Goal: Entertainment & Leisure: Browse casually

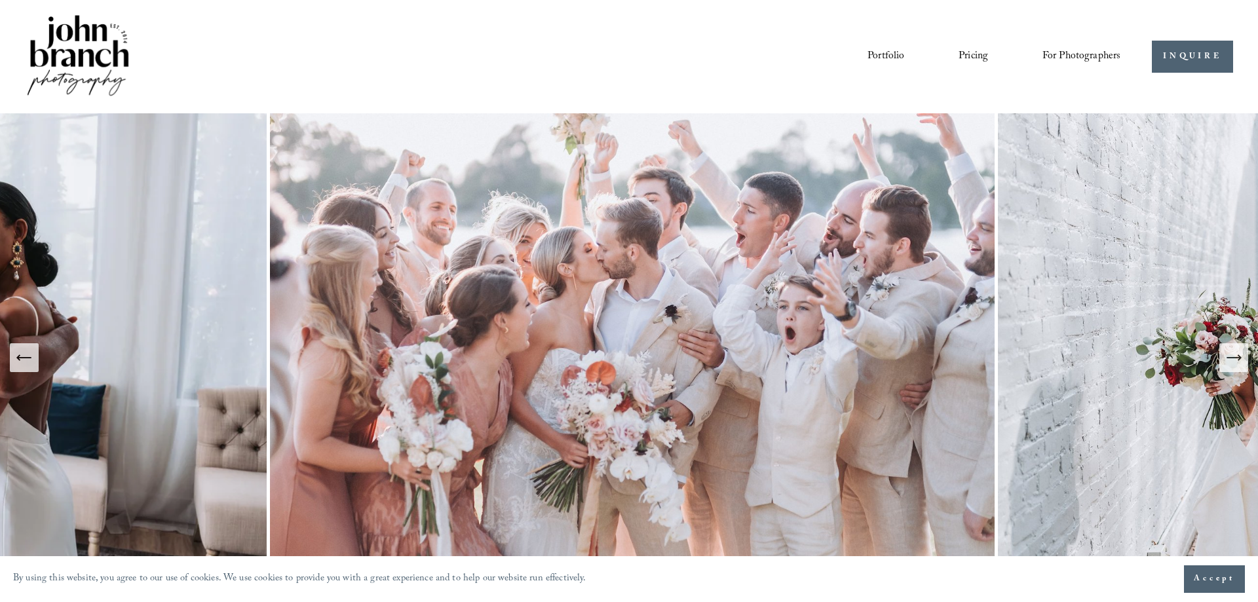
click at [592, 372] on img at bounding box center [633, 357] width 732 height 488
click at [882, 52] on link "Portfolio" at bounding box center [886, 57] width 37 height 22
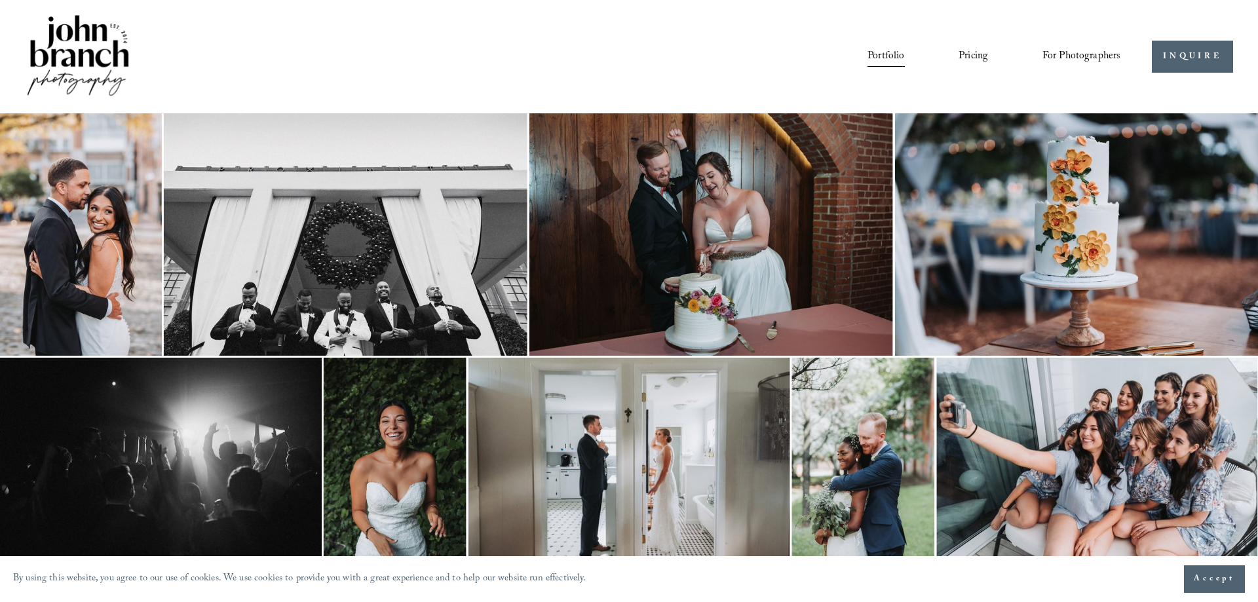
click at [730, 224] on img at bounding box center [712, 234] width 364 height 243
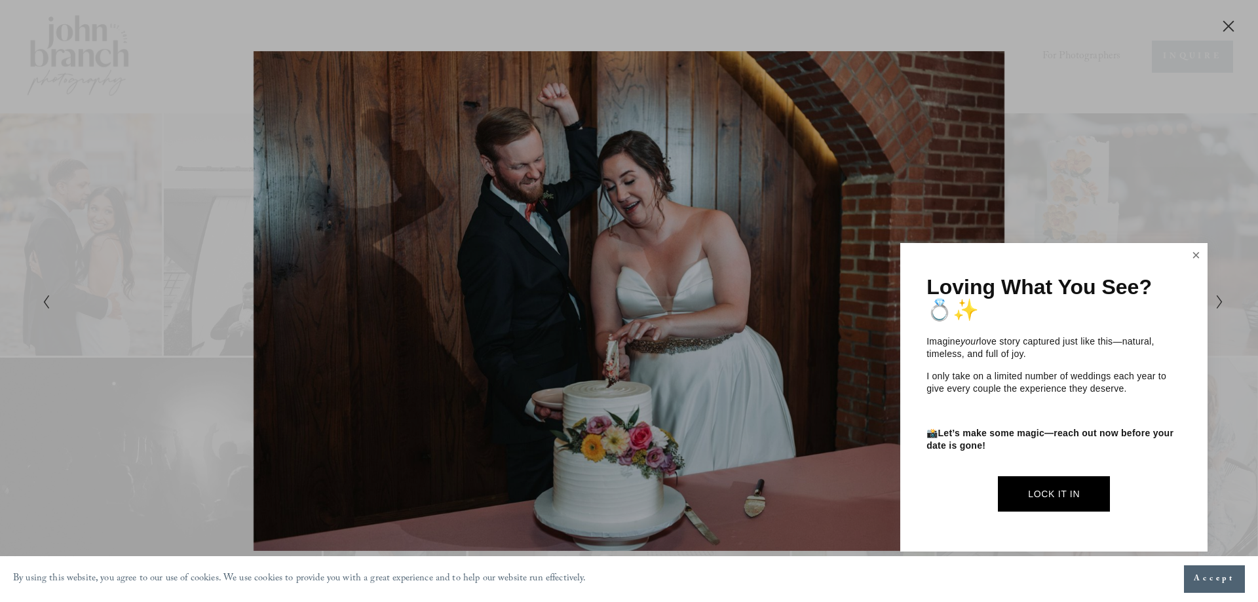
click at [1191, 252] on link "Close" at bounding box center [1197, 255] width 20 height 21
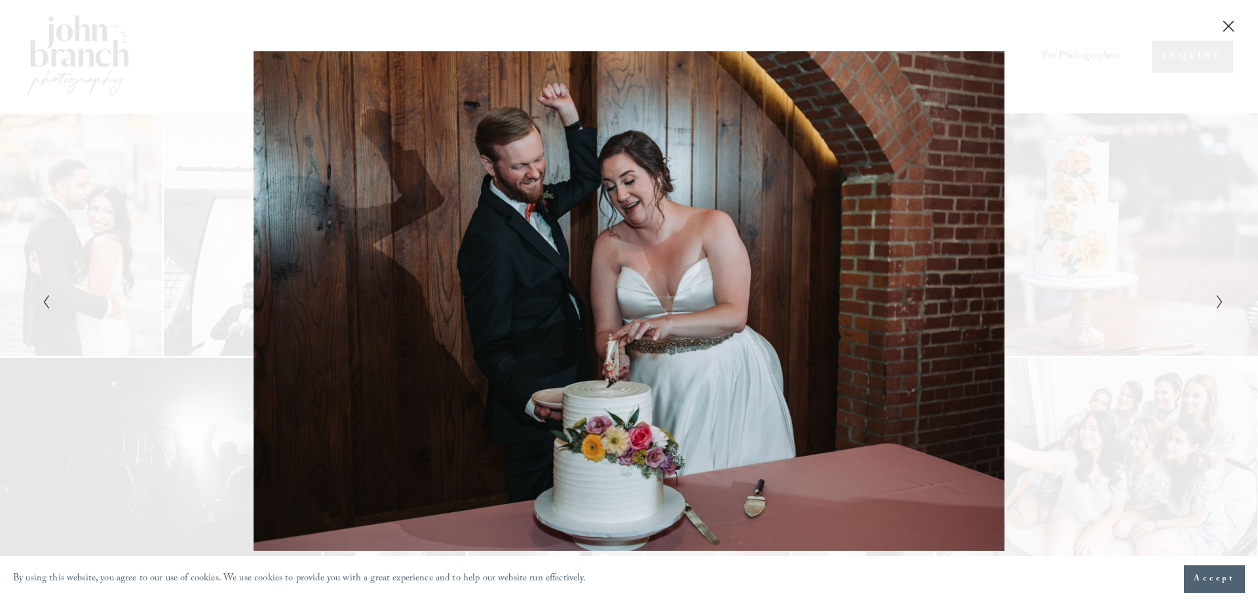
click at [1219, 300] on polyline "Next Slide" at bounding box center [1220, 302] width 5 height 13
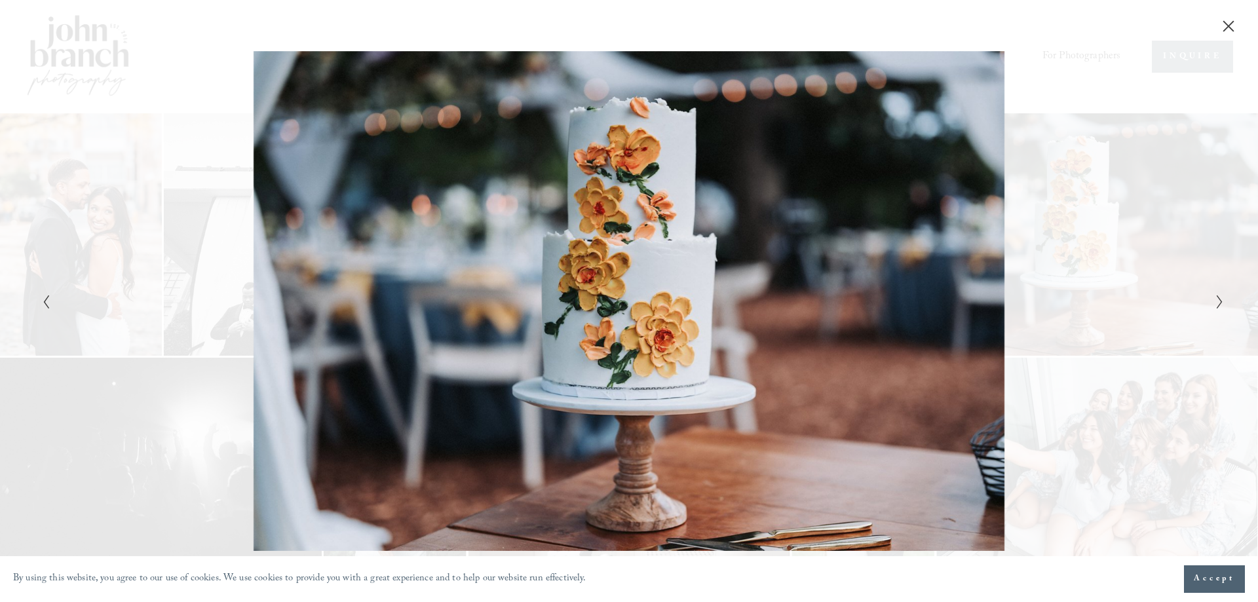
click at [1219, 300] on polyline "Next Slide" at bounding box center [1220, 302] width 5 height 13
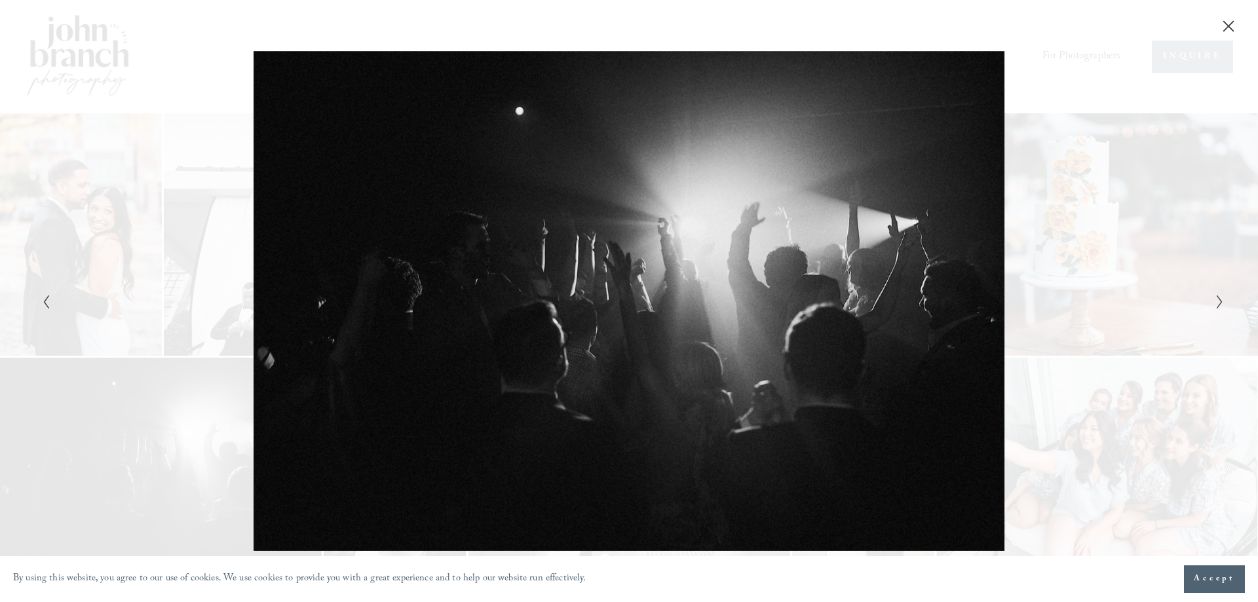
click at [1219, 300] on polyline "Next Slide" at bounding box center [1220, 302] width 5 height 13
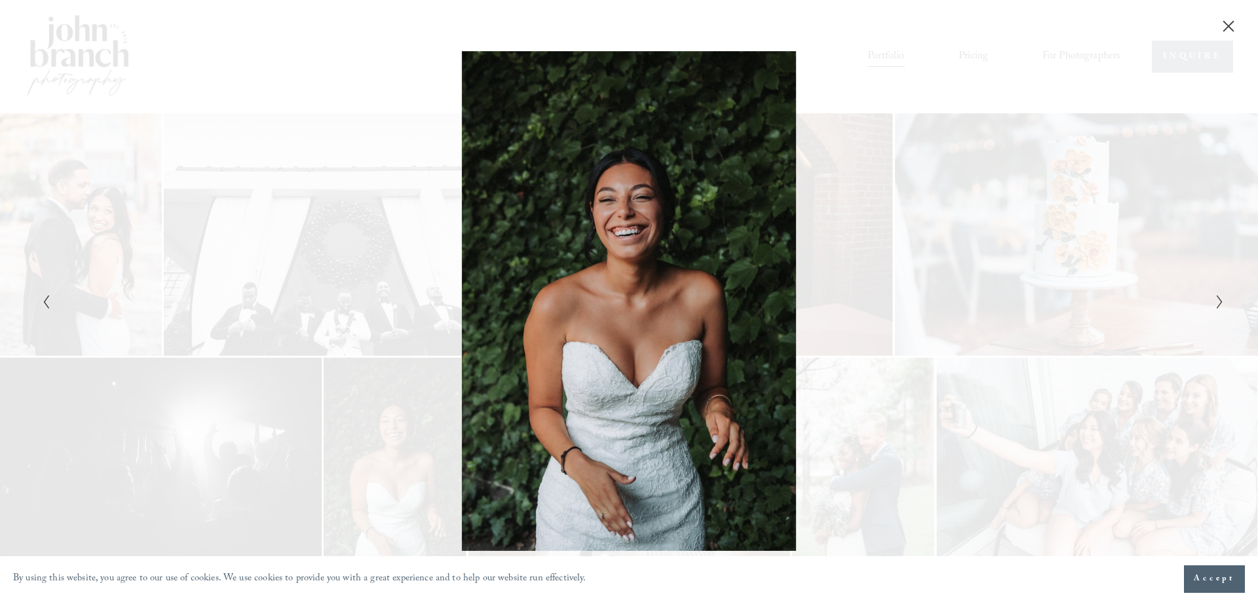
click at [1219, 299] on polyline "Next Slide" at bounding box center [1220, 302] width 5 height 13
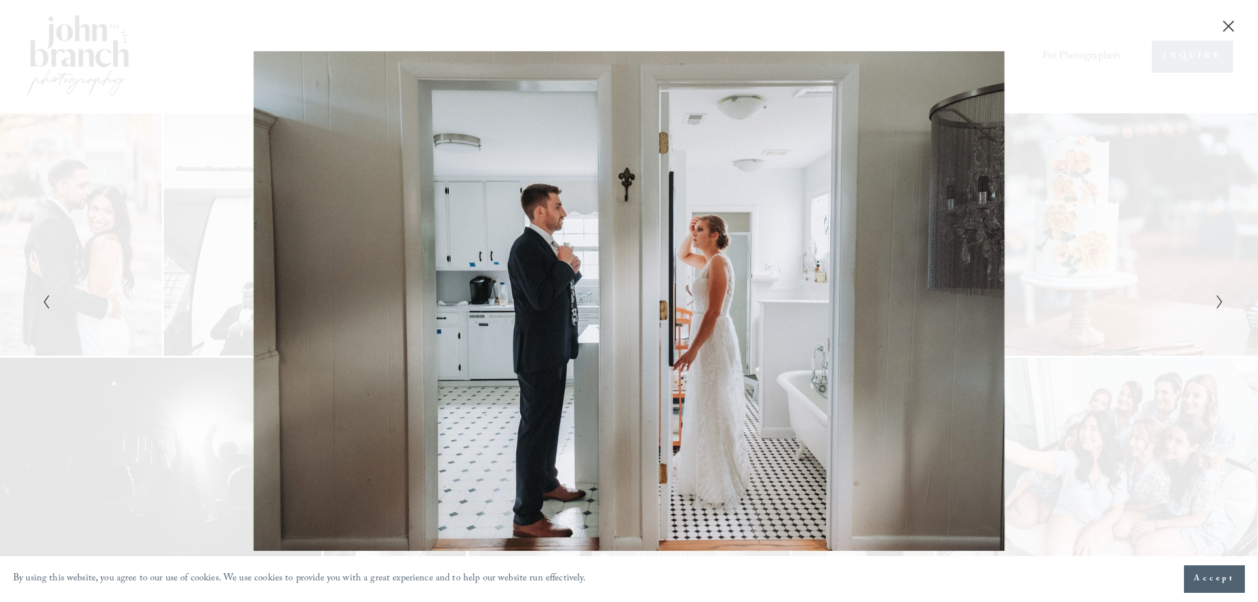
click at [1219, 299] on polyline "Next Slide" at bounding box center [1220, 302] width 5 height 13
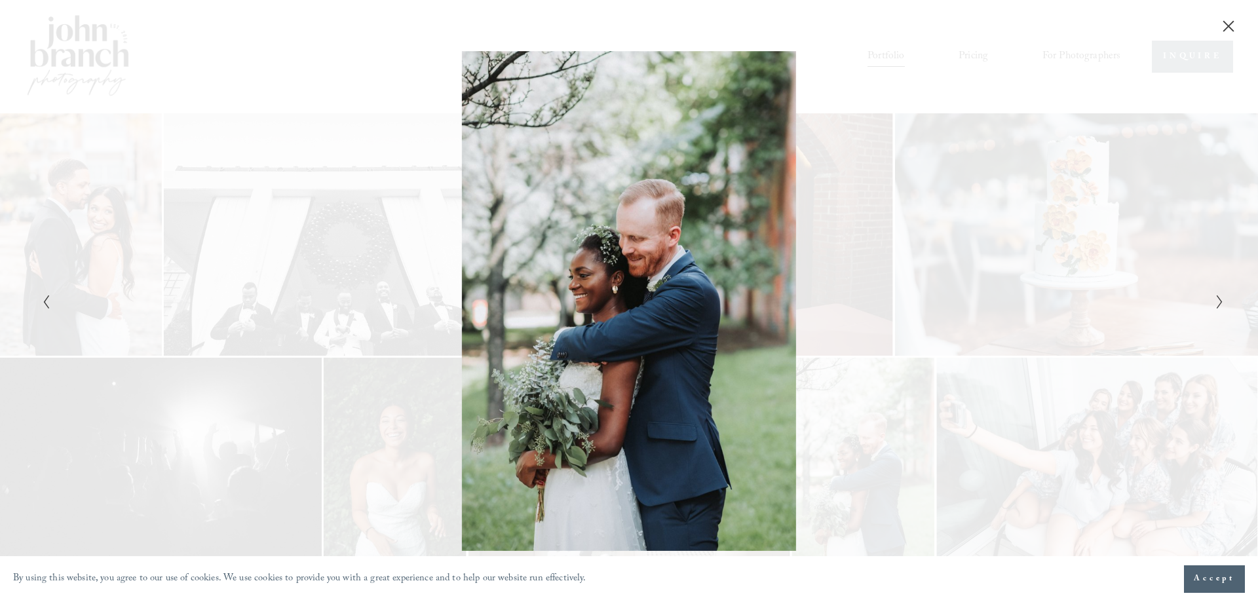
click at [1219, 299] on polyline "Next Slide" at bounding box center [1220, 302] width 5 height 13
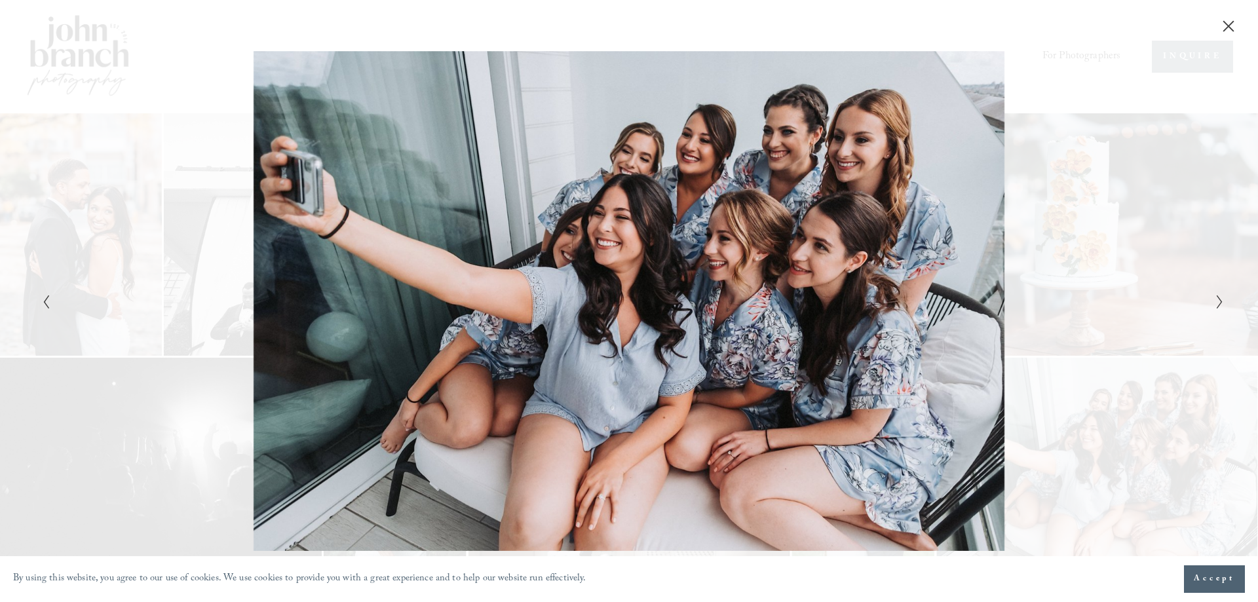
click at [1219, 299] on polyline "Next Slide" at bounding box center [1220, 302] width 5 height 13
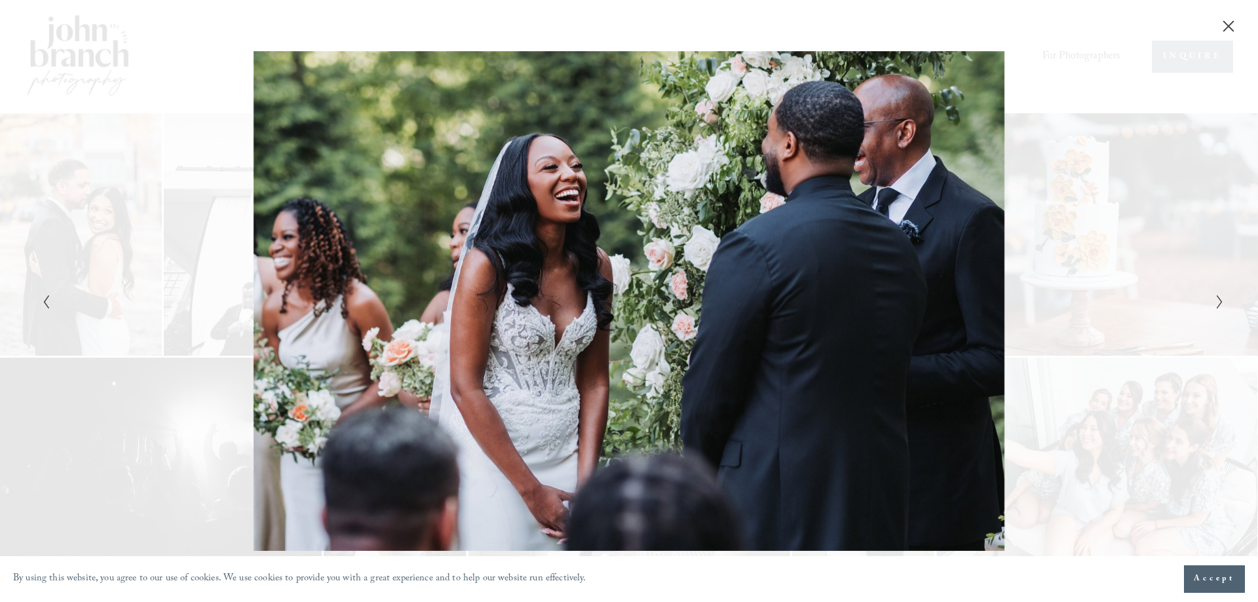
click at [1219, 299] on polyline "Next Slide" at bounding box center [1220, 302] width 5 height 13
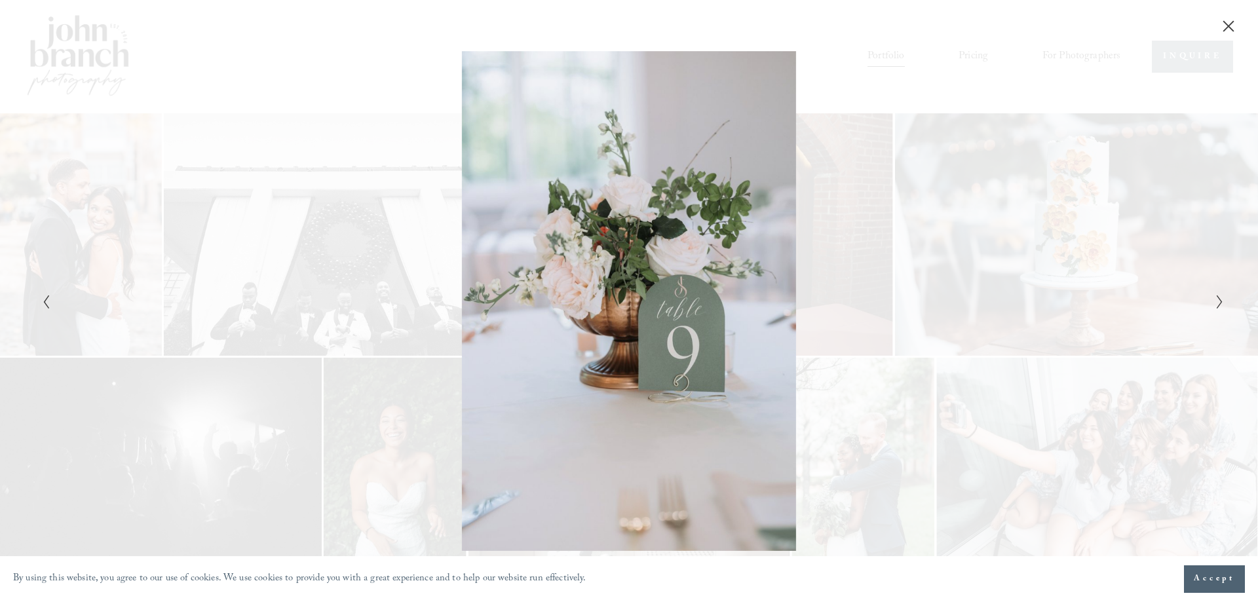
click at [1219, 299] on polyline "Next Slide" at bounding box center [1220, 302] width 5 height 13
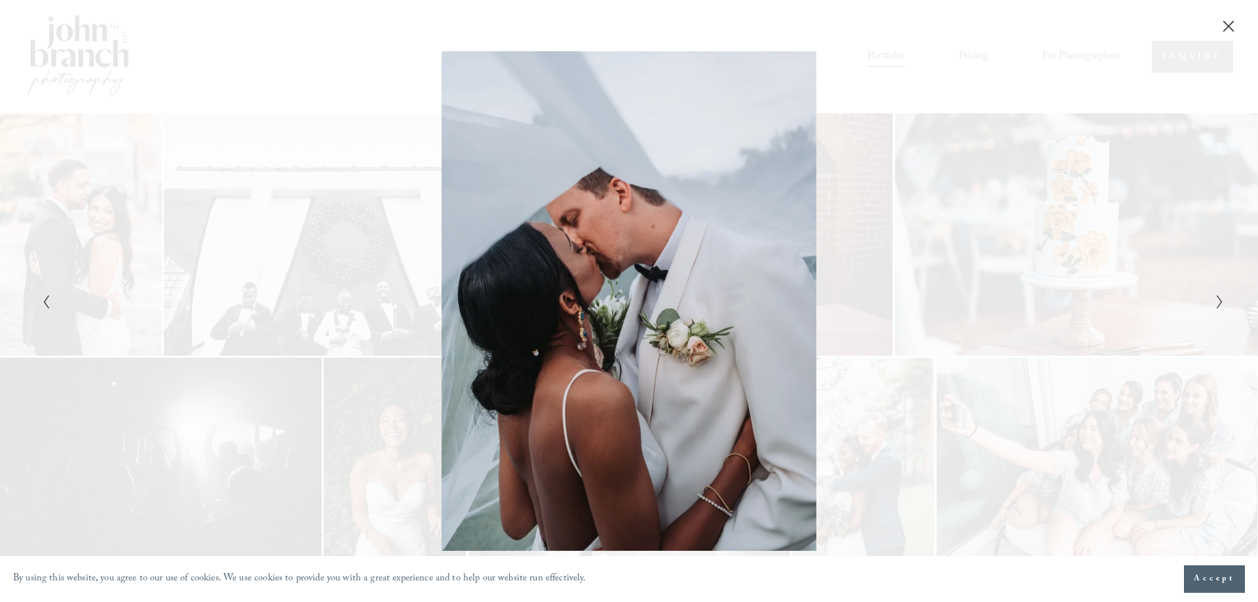
click at [1219, 299] on polyline "Next Slide" at bounding box center [1220, 302] width 5 height 13
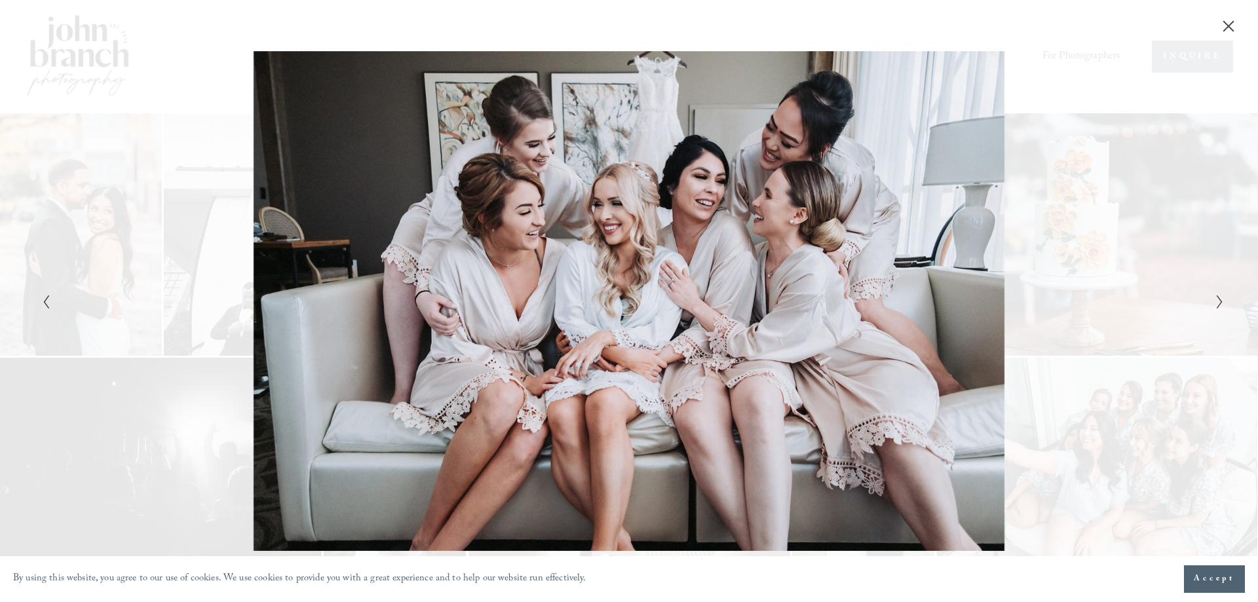
click at [1216, 300] on icon "Next Slide" at bounding box center [1220, 302] width 9 height 16
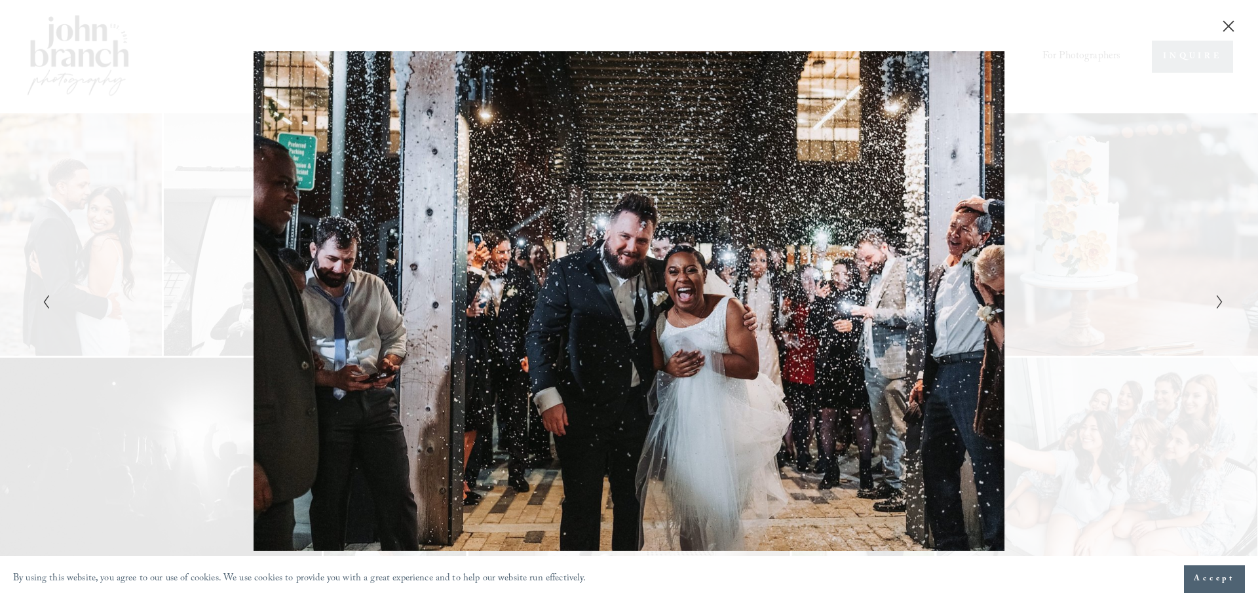
click at [1216, 300] on icon "Next Slide" at bounding box center [1220, 302] width 9 height 16
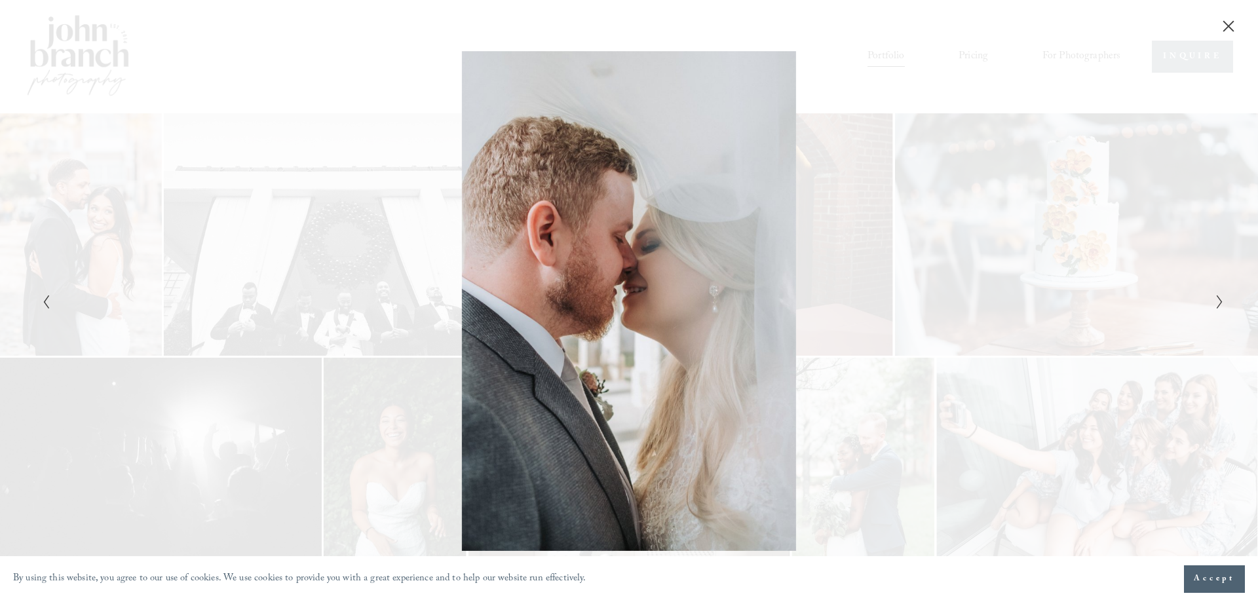
click at [1216, 300] on icon "Next Slide" at bounding box center [1220, 302] width 9 height 16
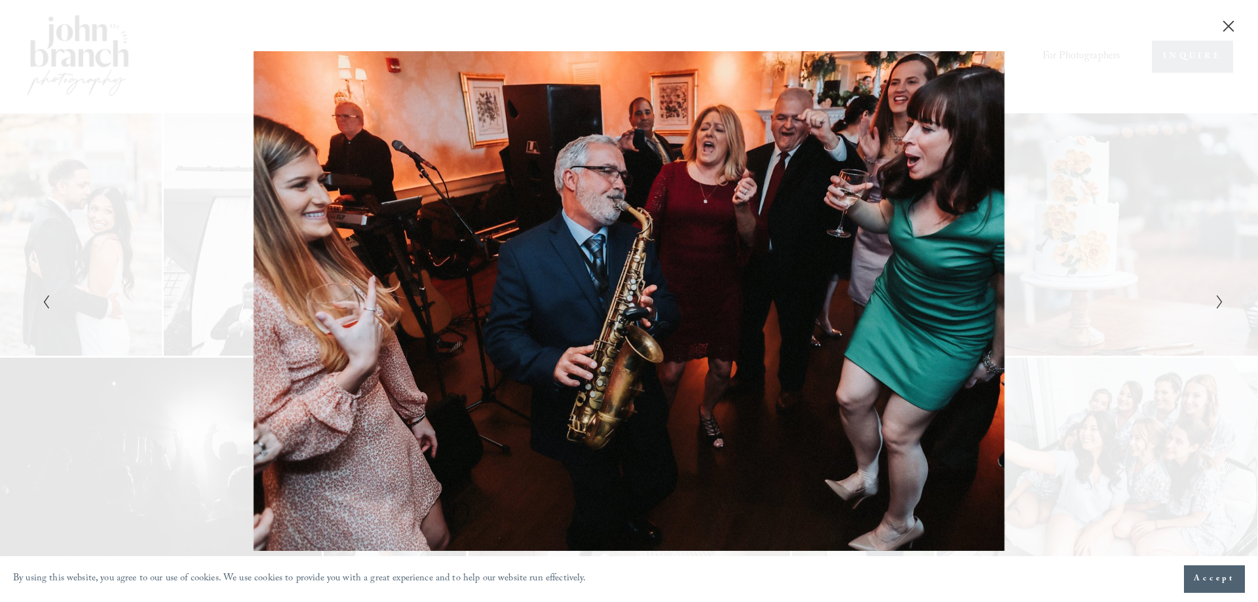
click at [1216, 300] on icon "Next Slide" at bounding box center [1220, 302] width 9 height 16
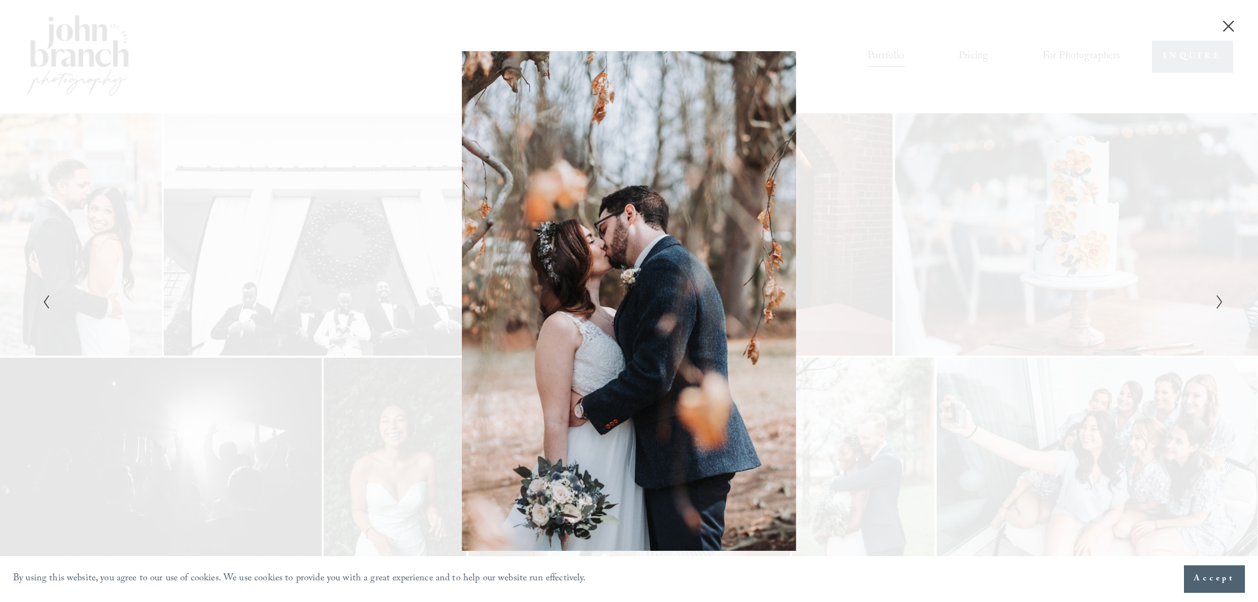
click at [1216, 300] on icon "Next Slide" at bounding box center [1220, 302] width 9 height 16
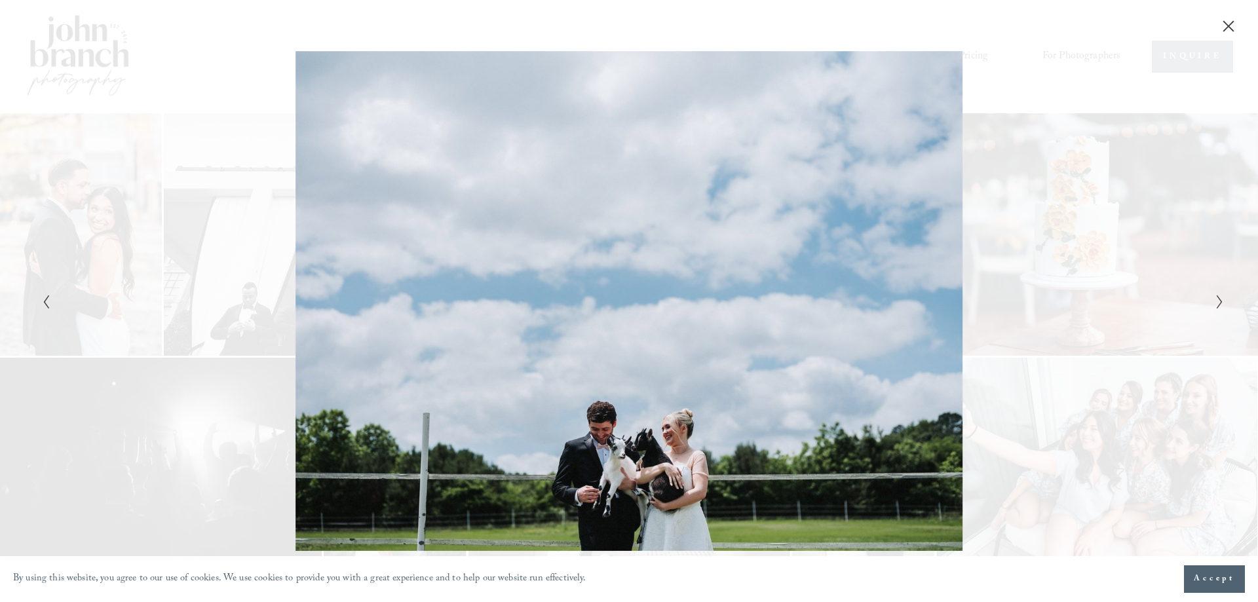
click at [1216, 300] on icon "Next Slide" at bounding box center [1220, 302] width 9 height 16
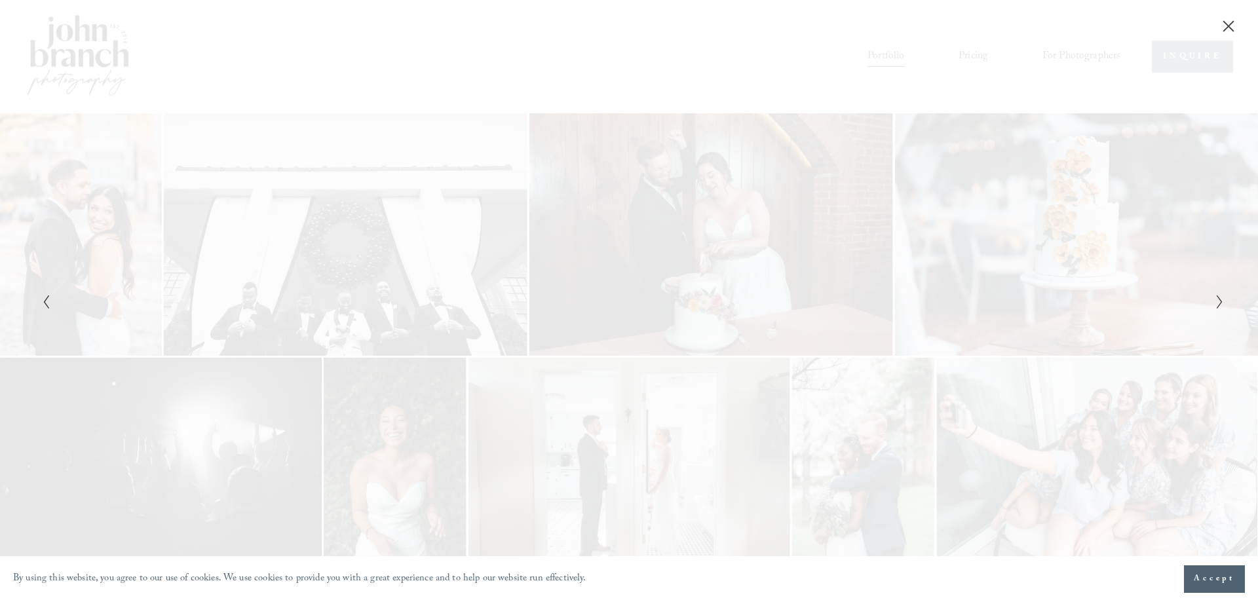
click at [1216, 300] on icon "Next Slide" at bounding box center [1220, 302] width 9 height 16
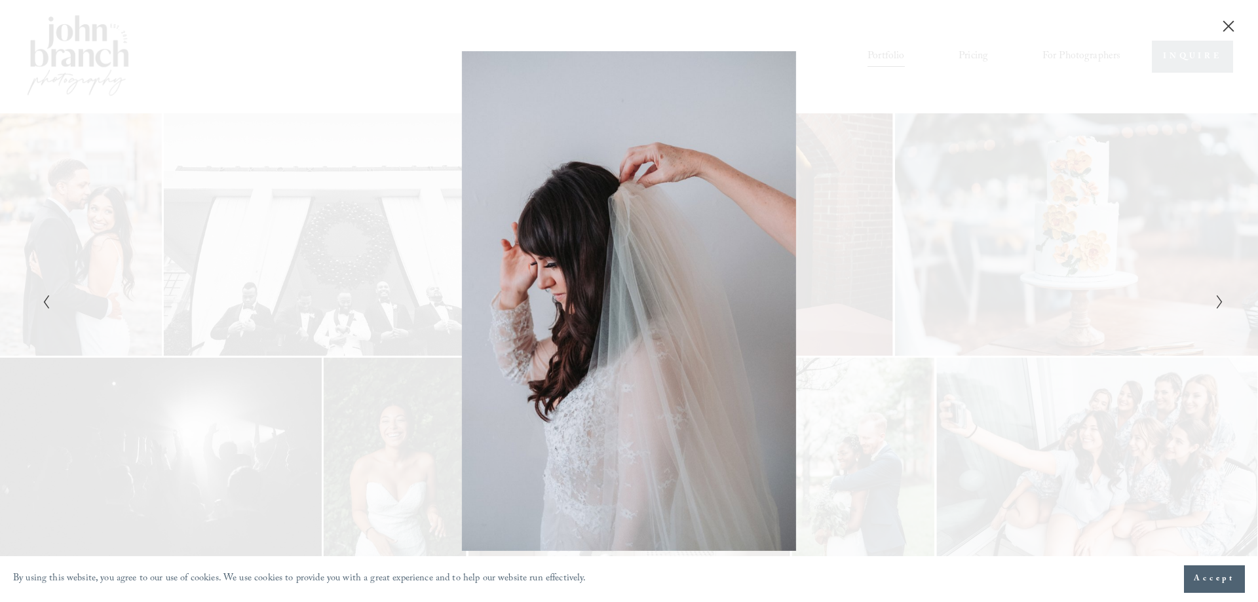
click at [1216, 300] on icon "Next Slide" at bounding box center [1220, 302] width 9 height 16
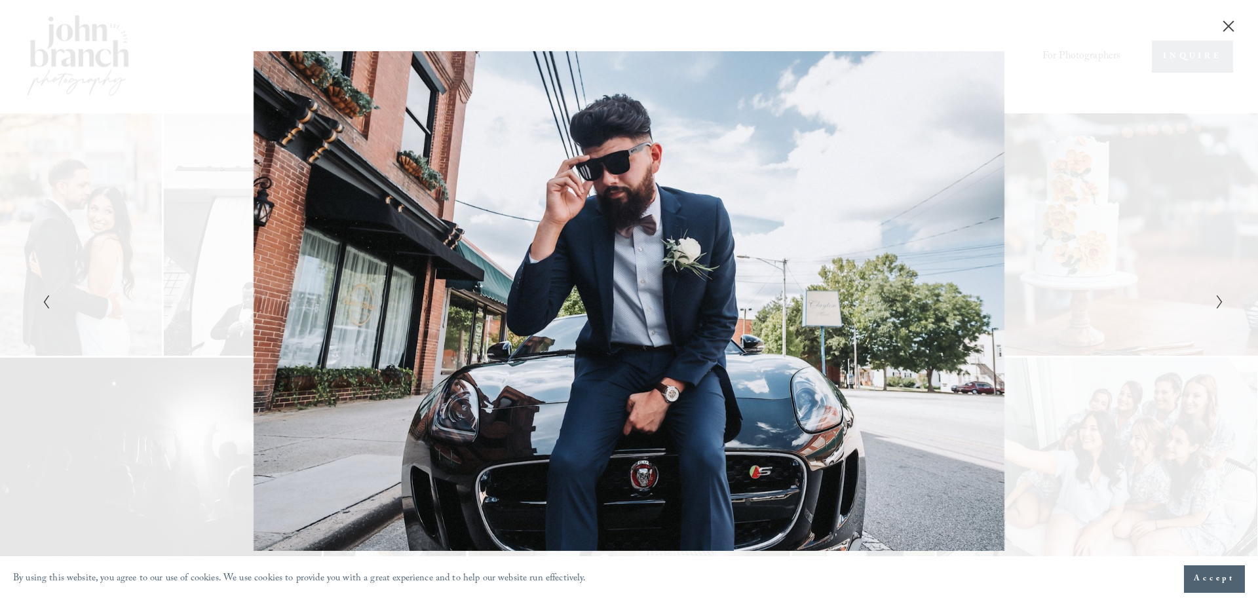
click at [1216, 300] on icon "Next Slide" at bounding box center [1220, 302] width 9 height 16
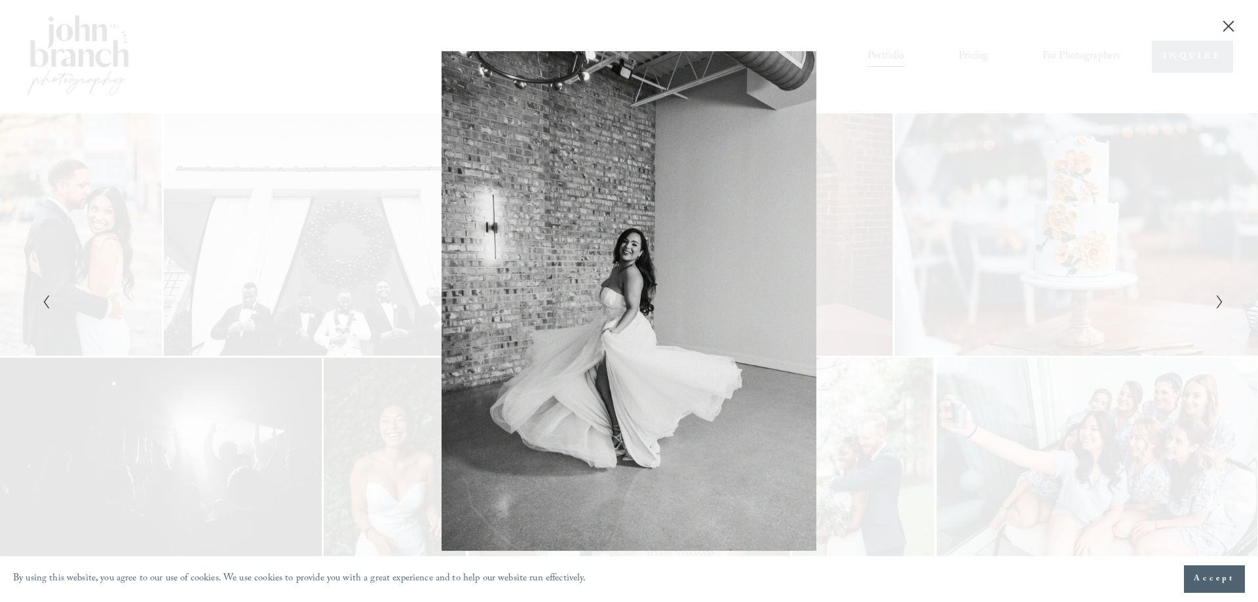
click at [1216, 300] on icon "Next Slide" at bounding box center [1220, 302] width 9 height 16
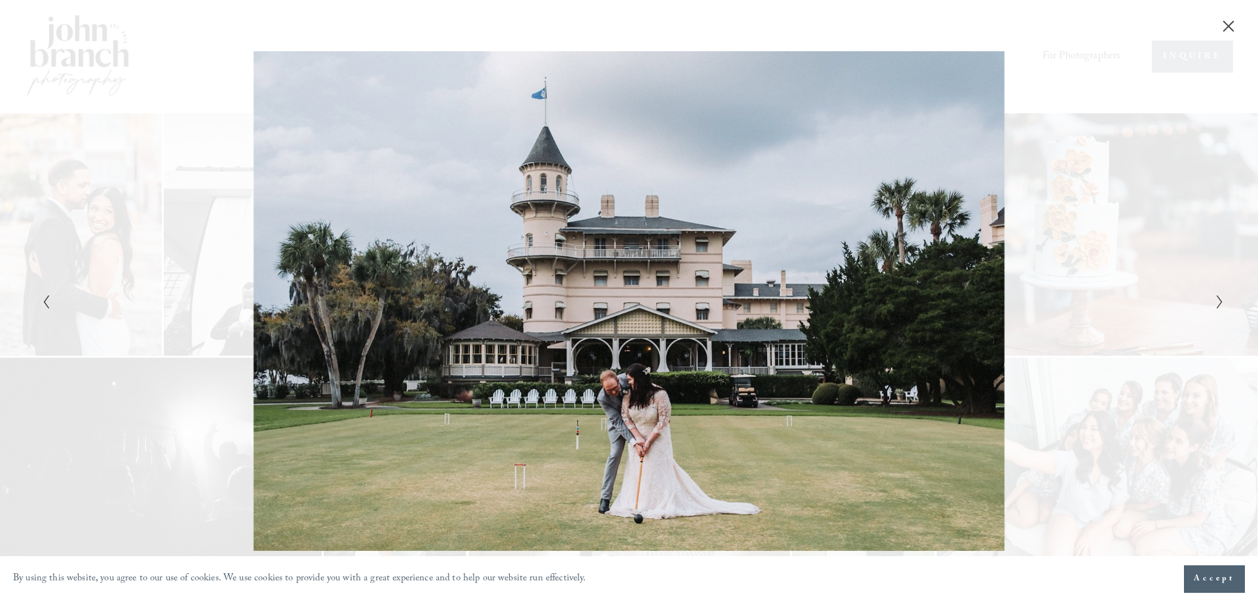
click at [1216, 300] on icon "Next Slide" at bounding box center [1220, 302] width 9 height 16
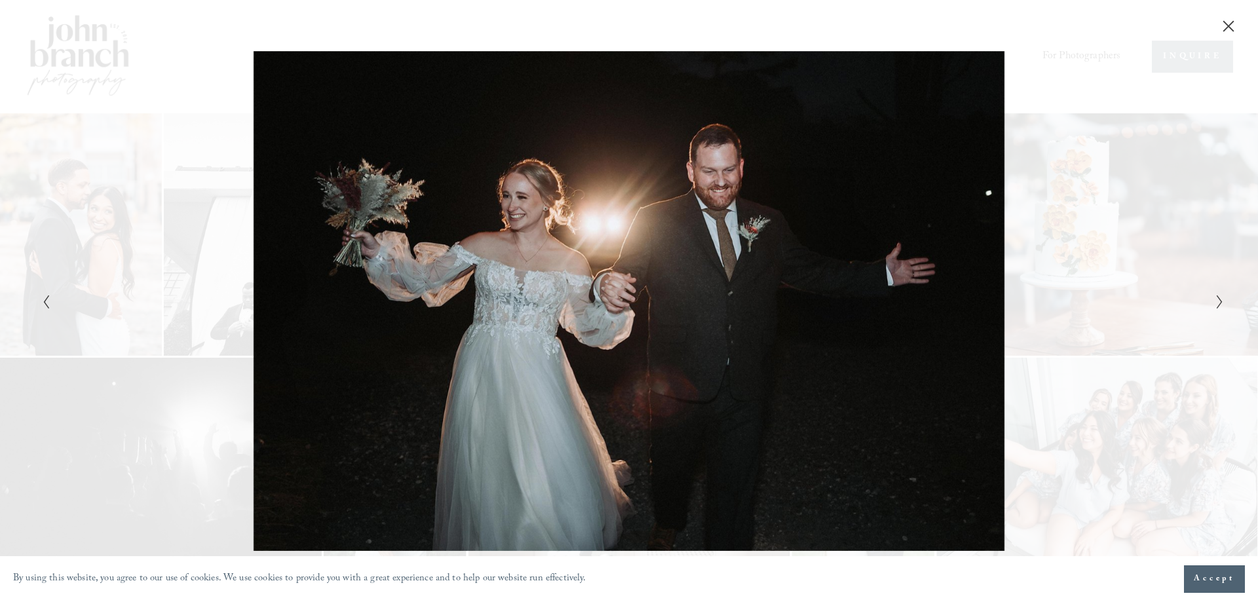
click at [1215, 300] on button "Next Slide" at bounding box center [1216, 302] width 9 height 16
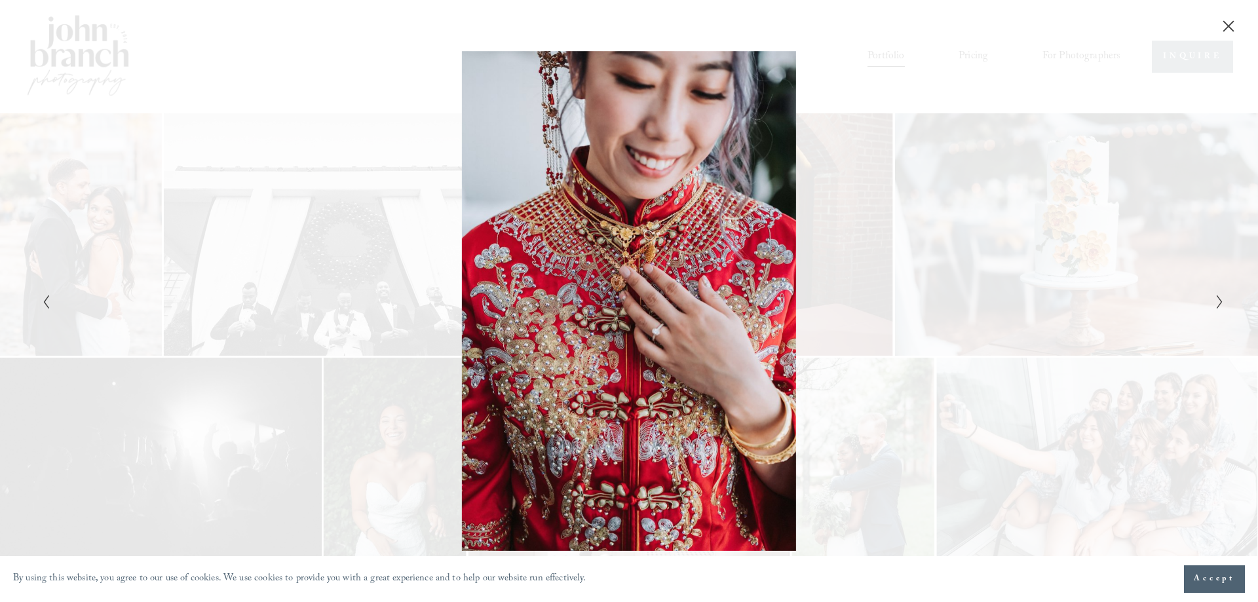
click at [1214, 300] on button "Next Slide" at bounding box center [1216, 302] width 9 height 16
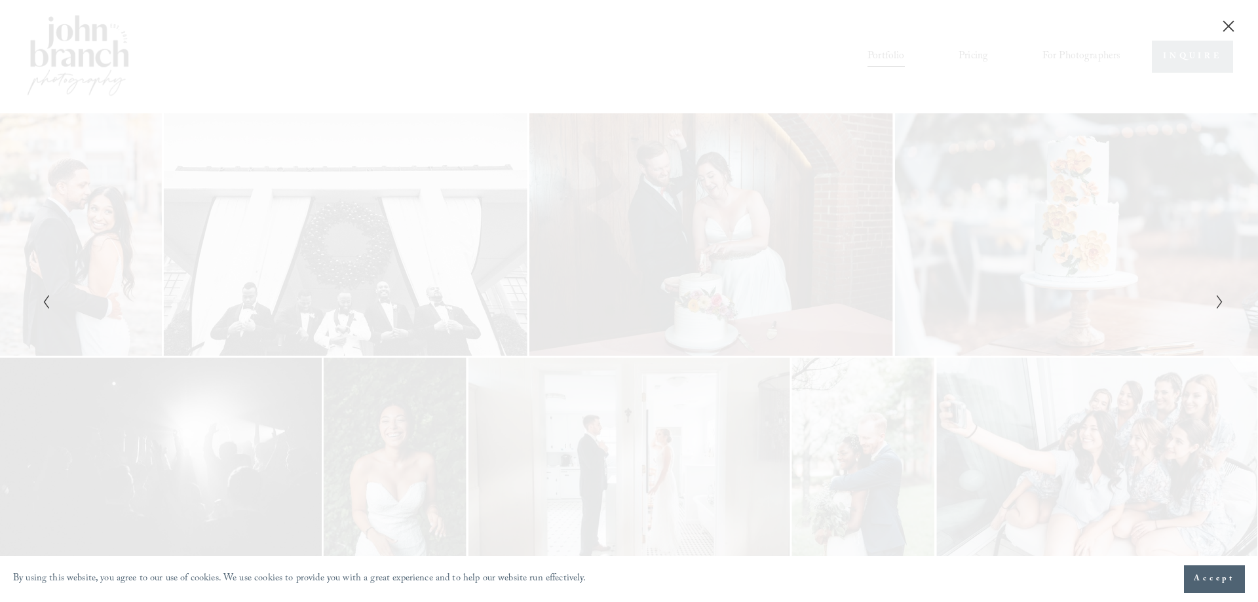
click at [1214, 300] on button "Next Slide" at bounding box center [1216, 302] width 9 height 16
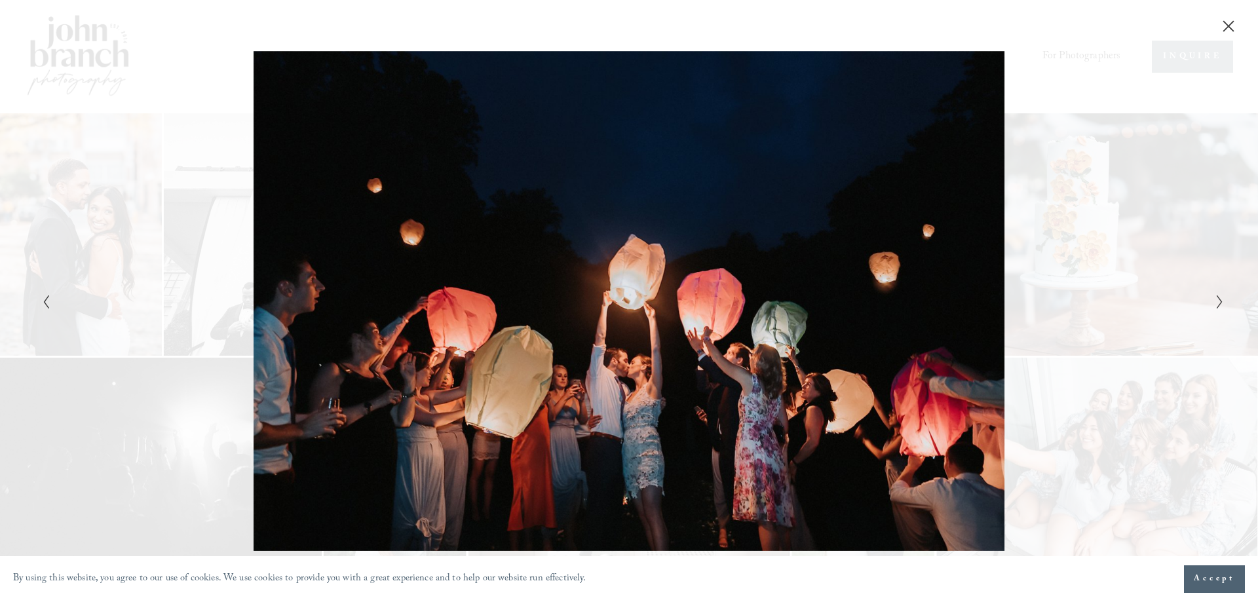
click at [1214, 300] on button "Next Slide" at bounding box center [1216, 302] width 9 height 16
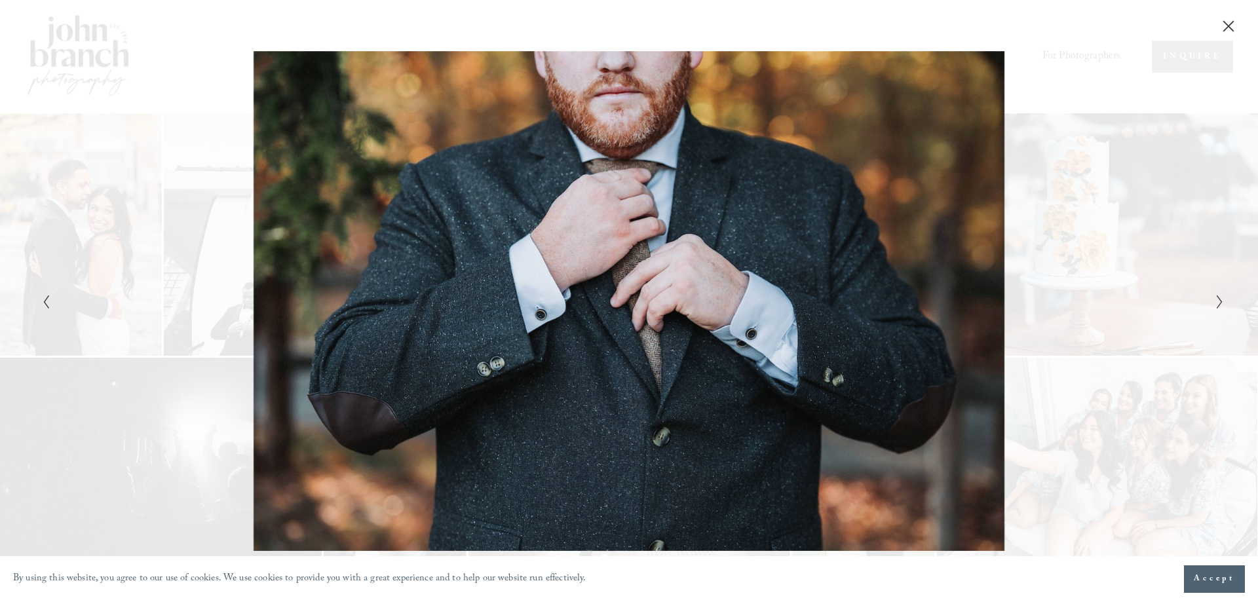
click at [1214, 300] on button "Next Slide" at bounding box center [1216, 302] width 9 height 16
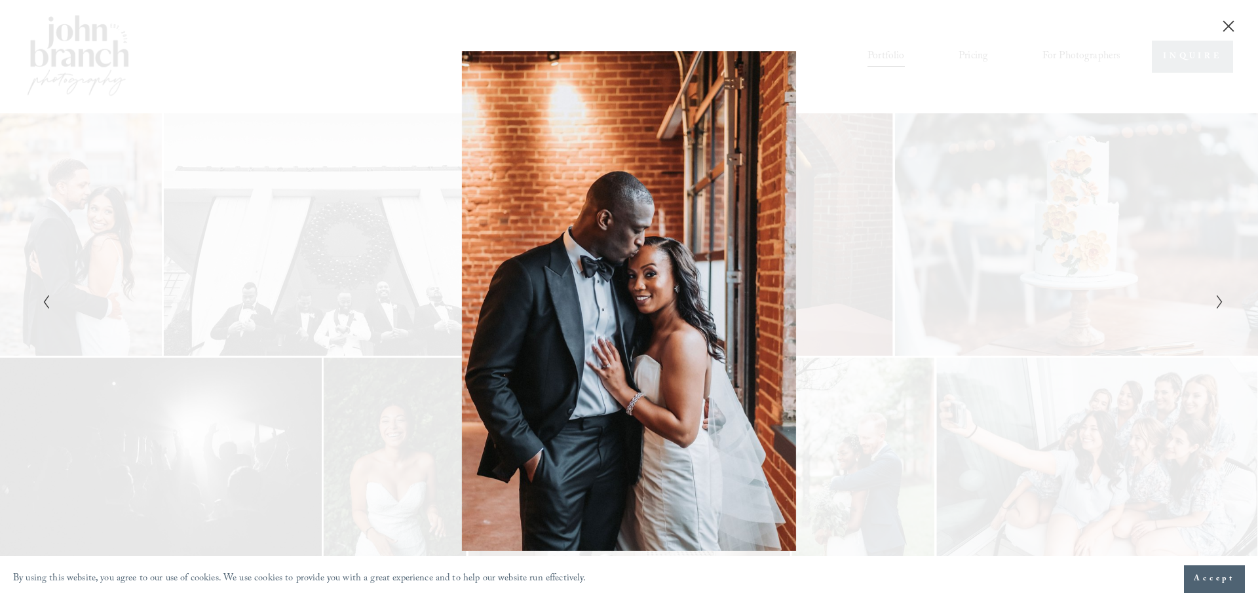
click at [1214, 300] on button "Next Slide" at bounding box center [1216, 302] width 9 height 16
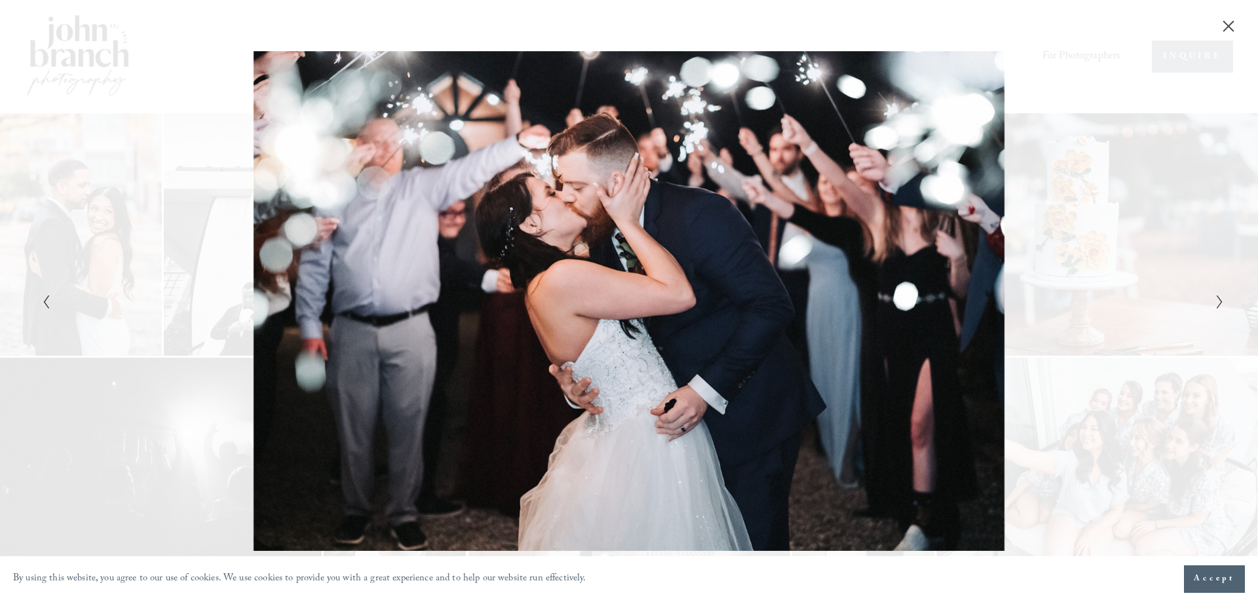
click at [1214, 300] on button "Next Slide" at bounding box center [1216, 302] width 9 height 16
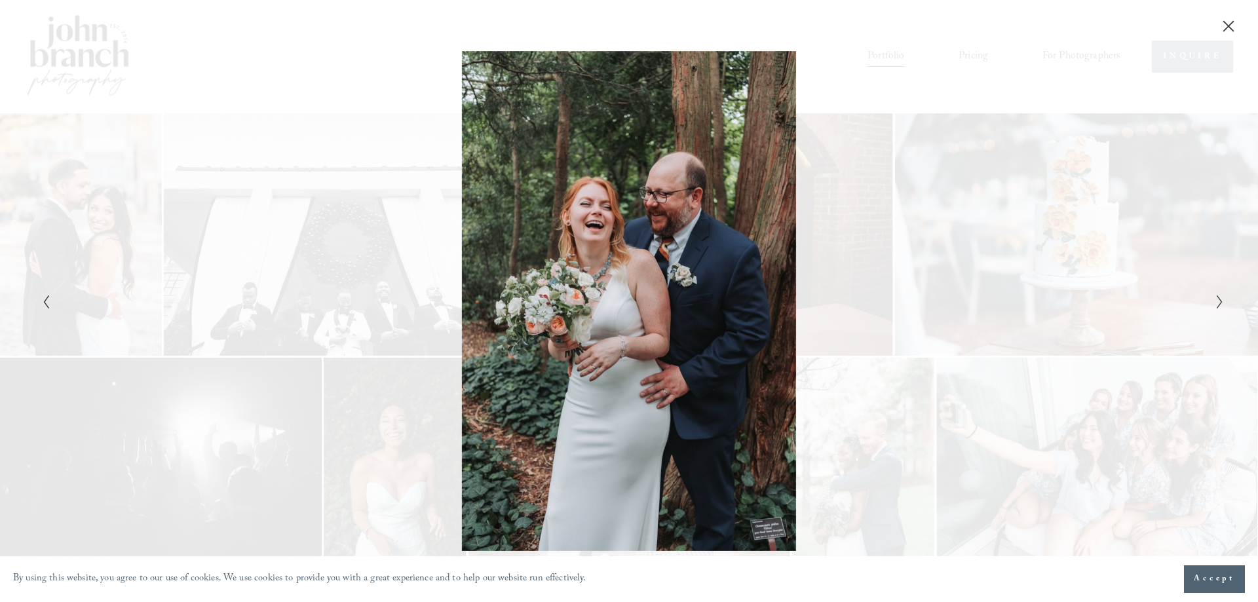
click at [1214, 300] on button "Next Slide" at bounding box center [1216, 302] width 9 height 16
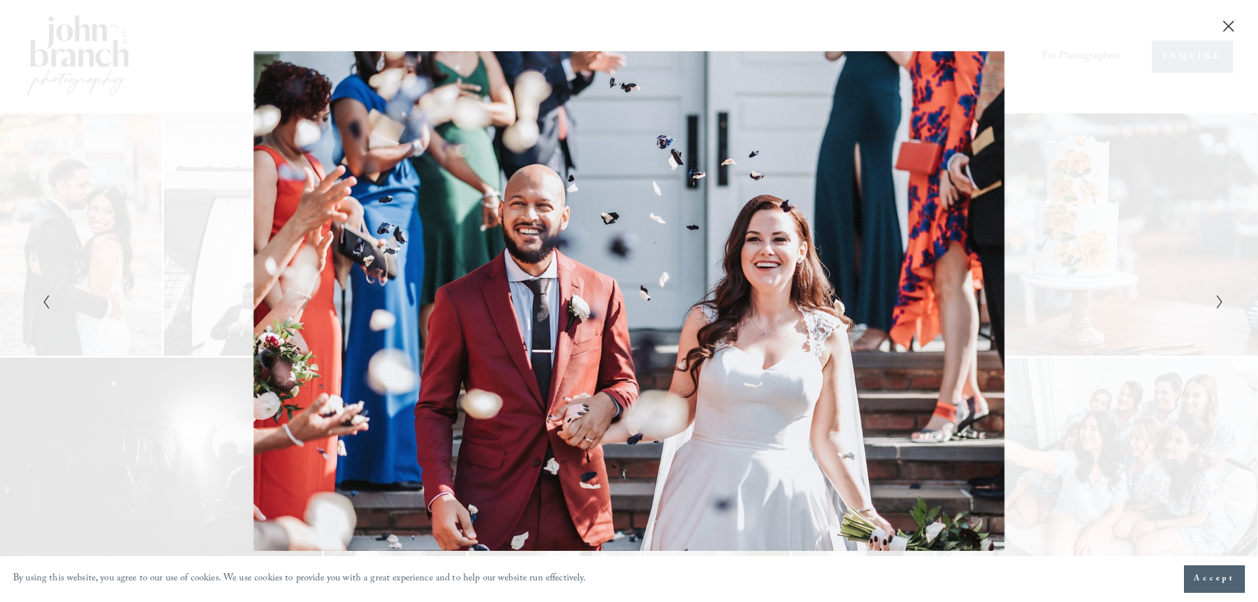
click at [1214, 300] on button "Next Slide" at bounding box center [1216, 302] width 9 height 16
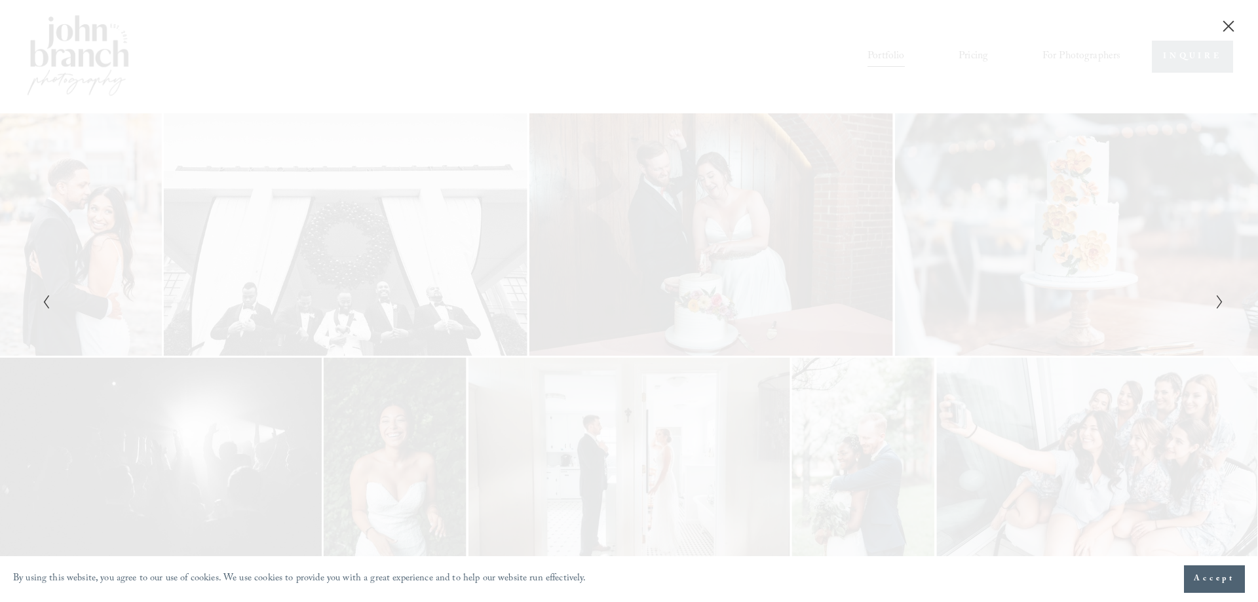
click at [1214, 300] on button "Next Slide" at bounding box center [1216, 302] width 9 height 16
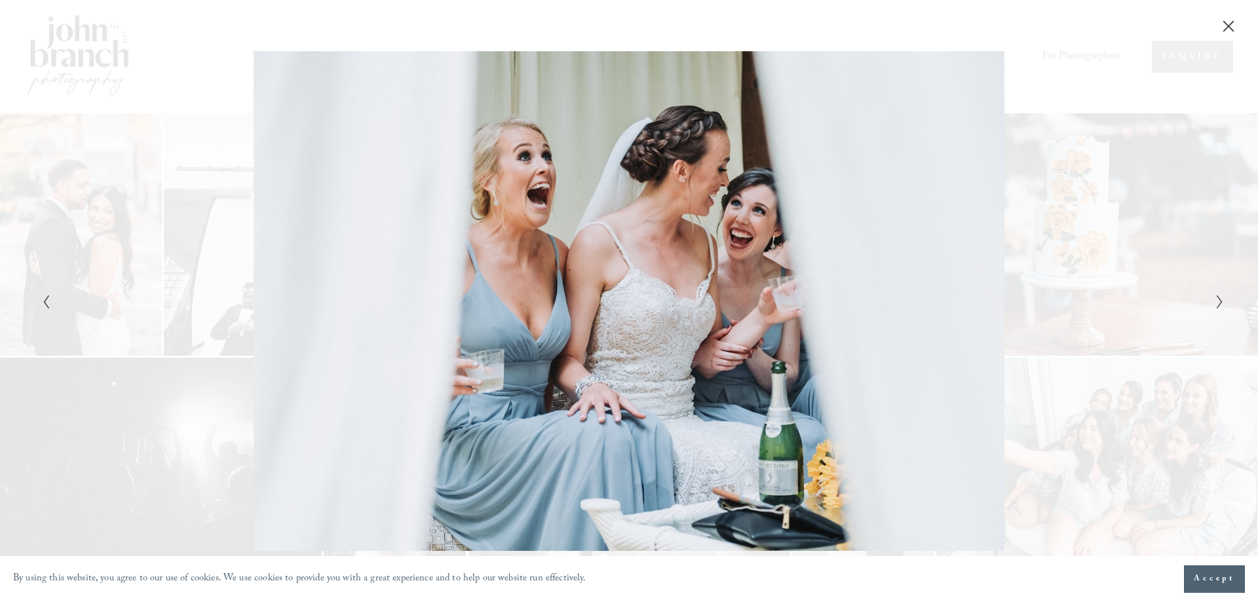
click at [1214, 290] on div "Gallery" at bounding box center [924, 301] width 591 height 501
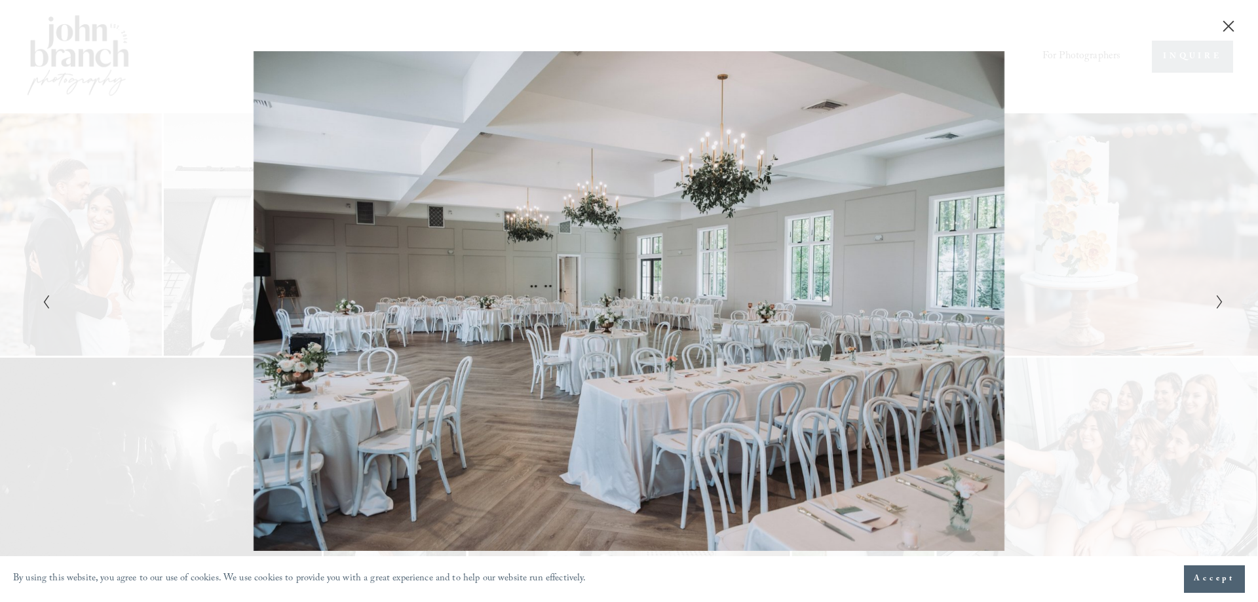
click at [1214, 290] on div "Gallery" at bounding box center [924, 301] width 591 height 501
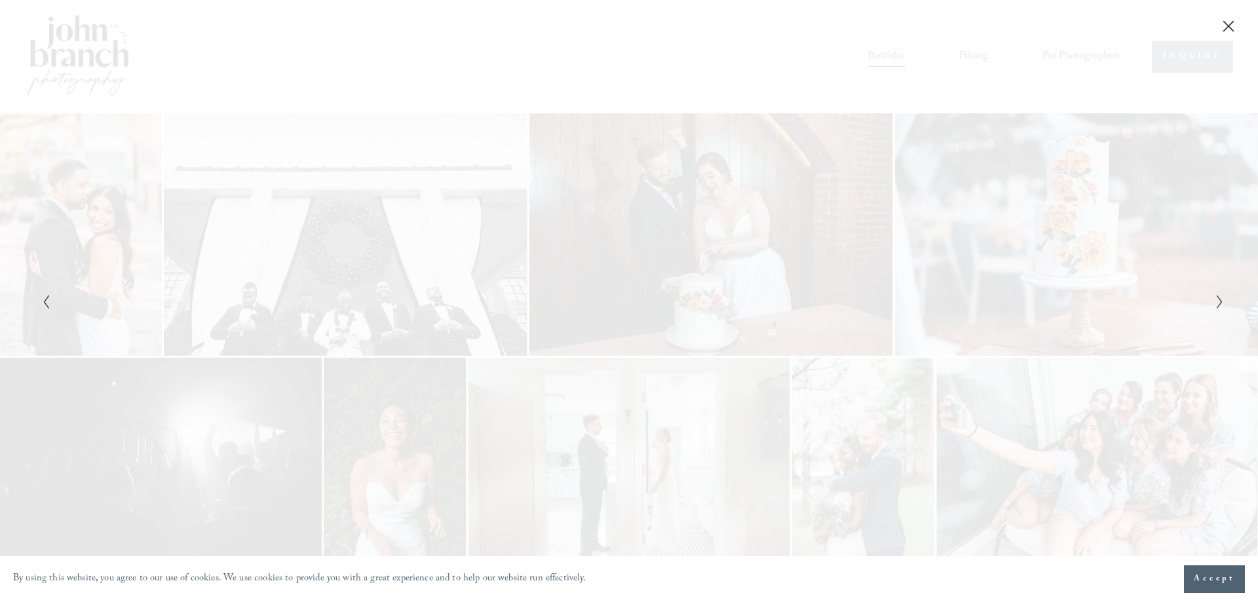
click at [1214, 290] on div "Gallery" at bounding box center [924, 301] width 591 height 501
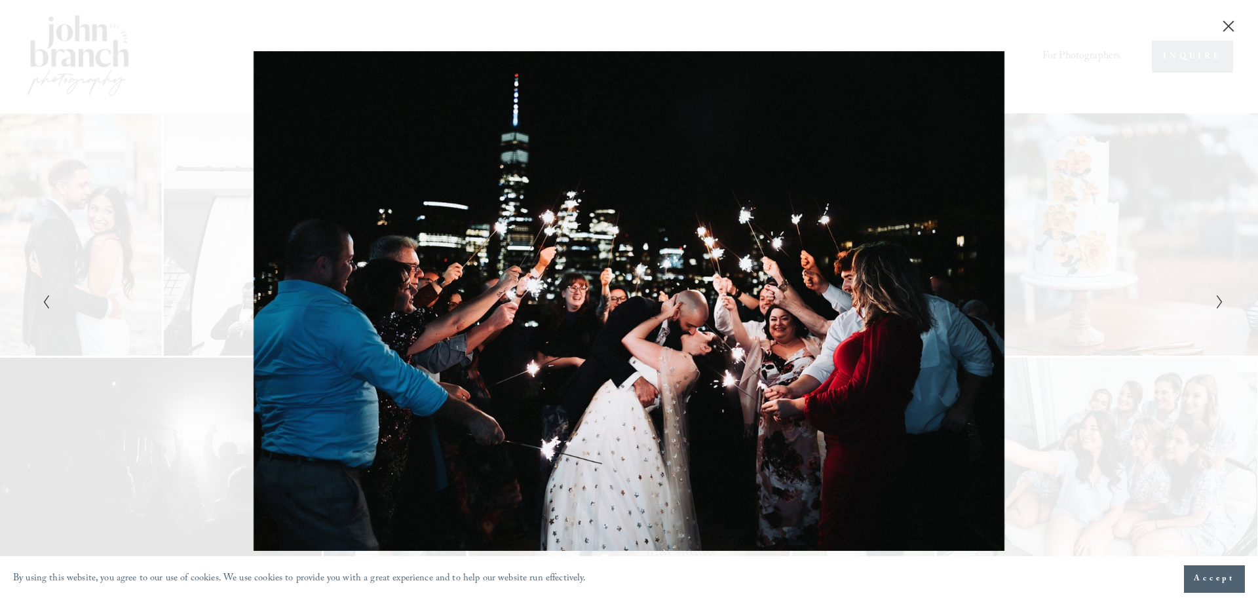
click at [1214, 290] on div "Gallery" at bounding box center [924, 301] width 591 height 501
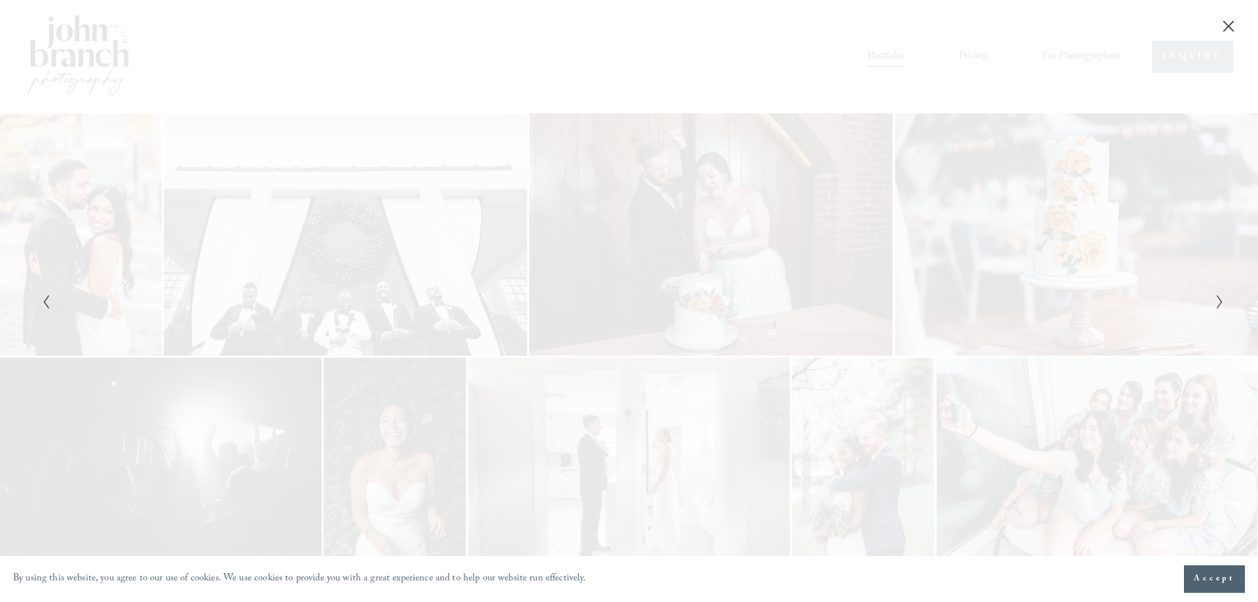
click at [1214, 290] on div "Gallery" at bounding box center [924, 301] width 591 height 501
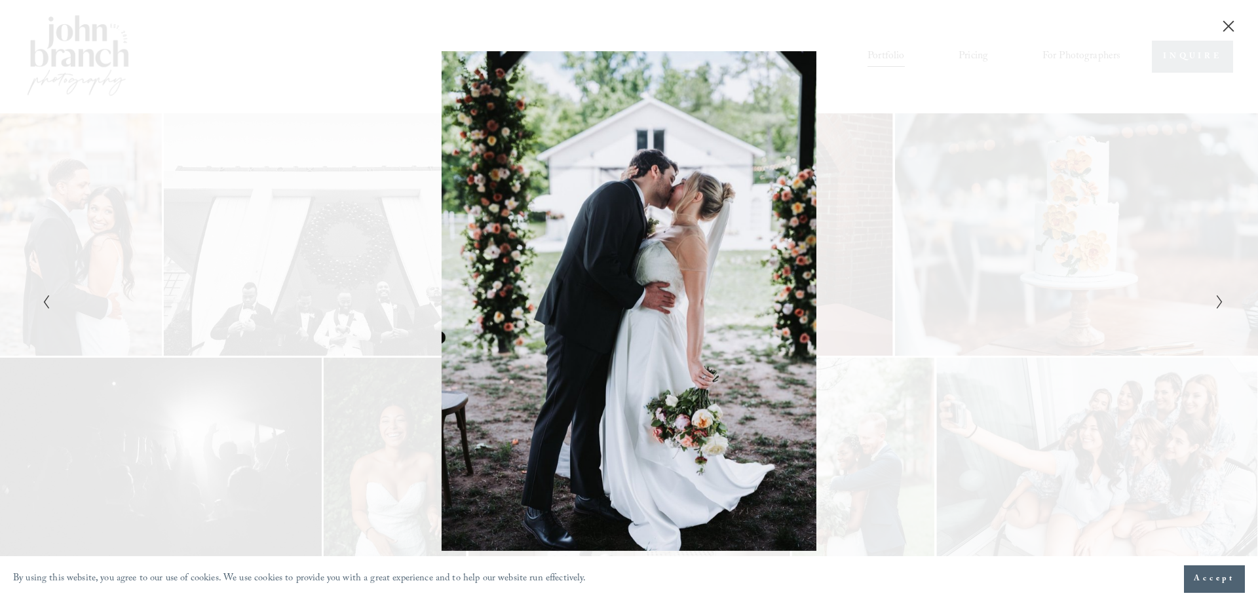
click at [1214, 290] on div "Gallery" at bounding box center [924, 301] width 591 height 501
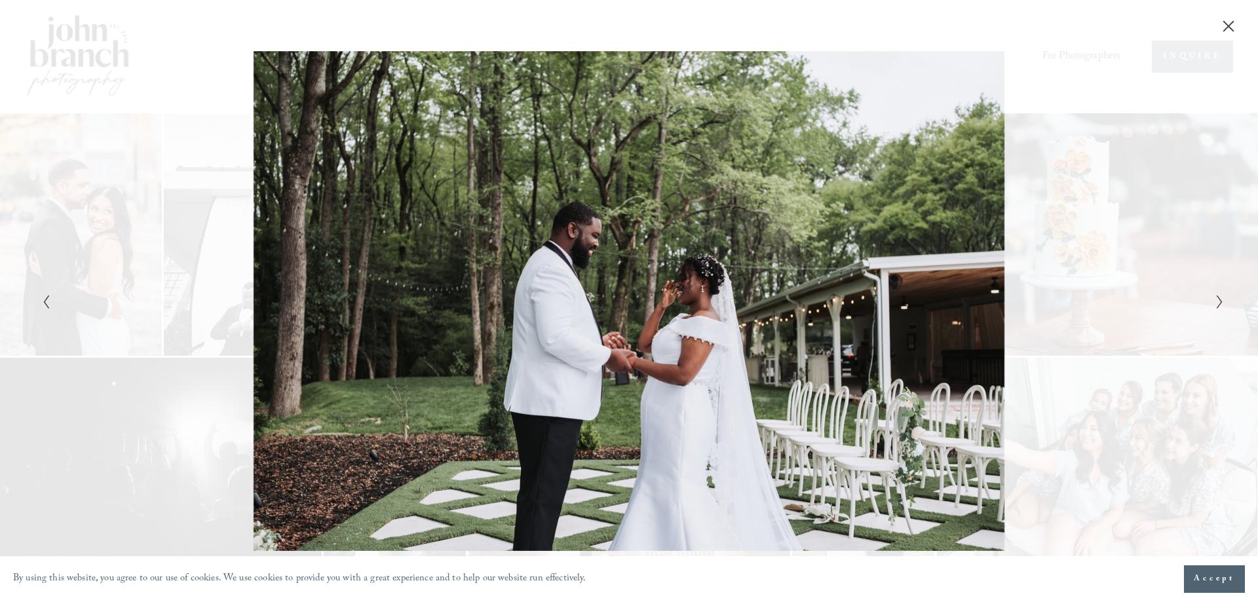
click at [1214, 290] on div "Gallery" at bounding box center [924, 301] width 591 height 501
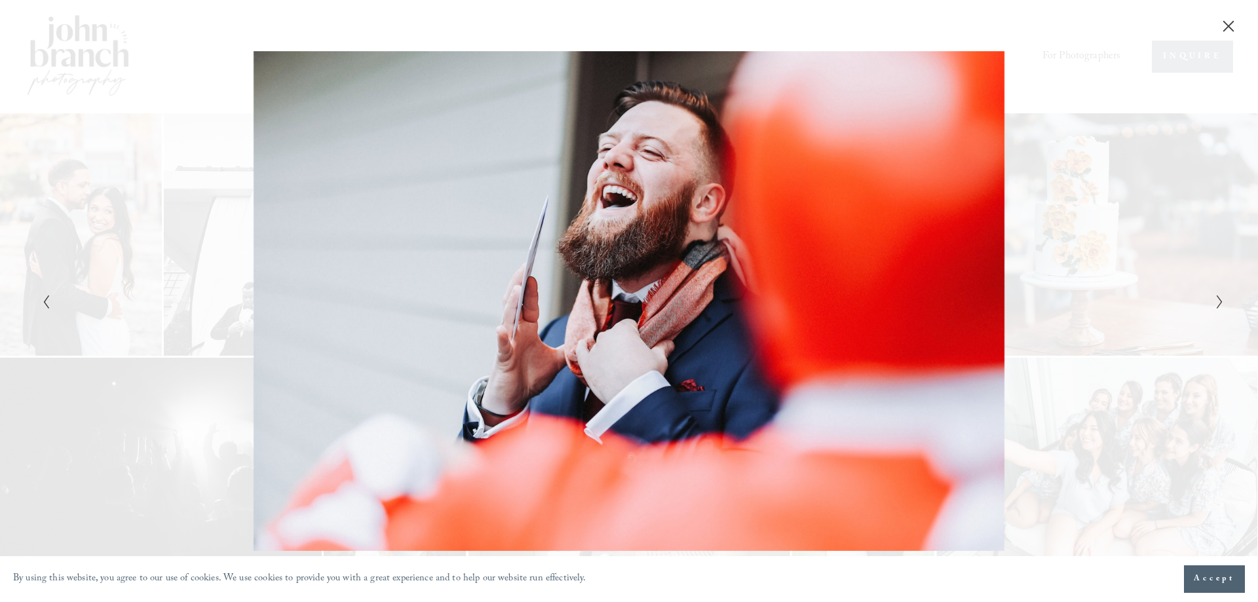
click at [1214, 290] on div "Gallery" at bounding box center [924, 301] width 591 height 501
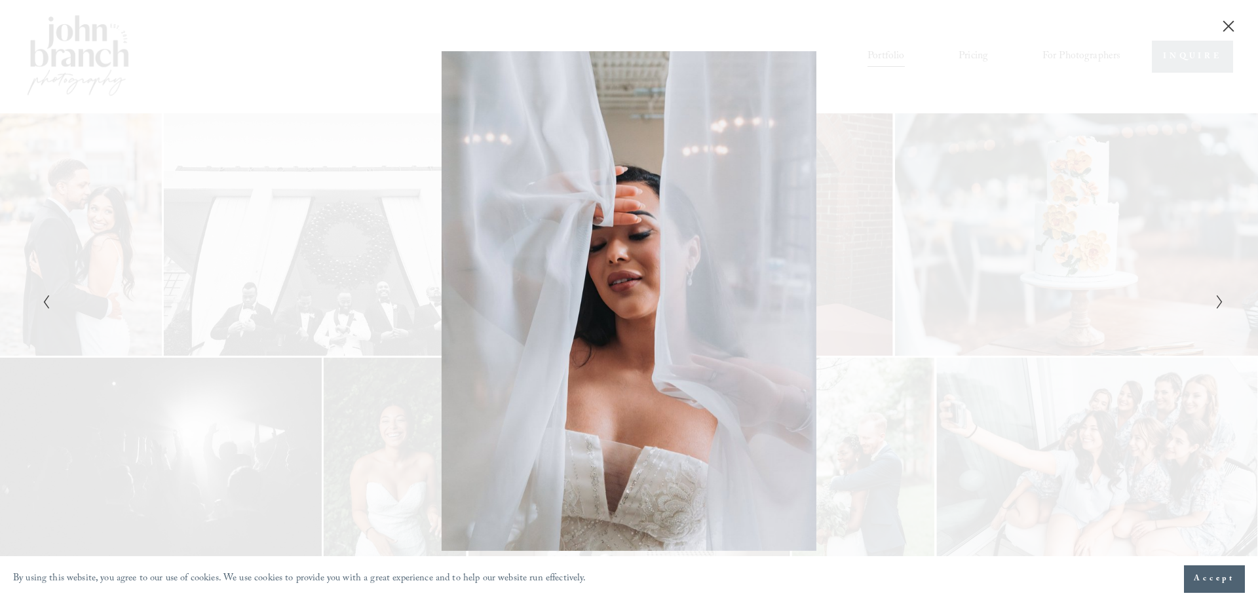
click at [1214, 290] on div "Gallery" at bounding box center [924, 301] width 591 height 501
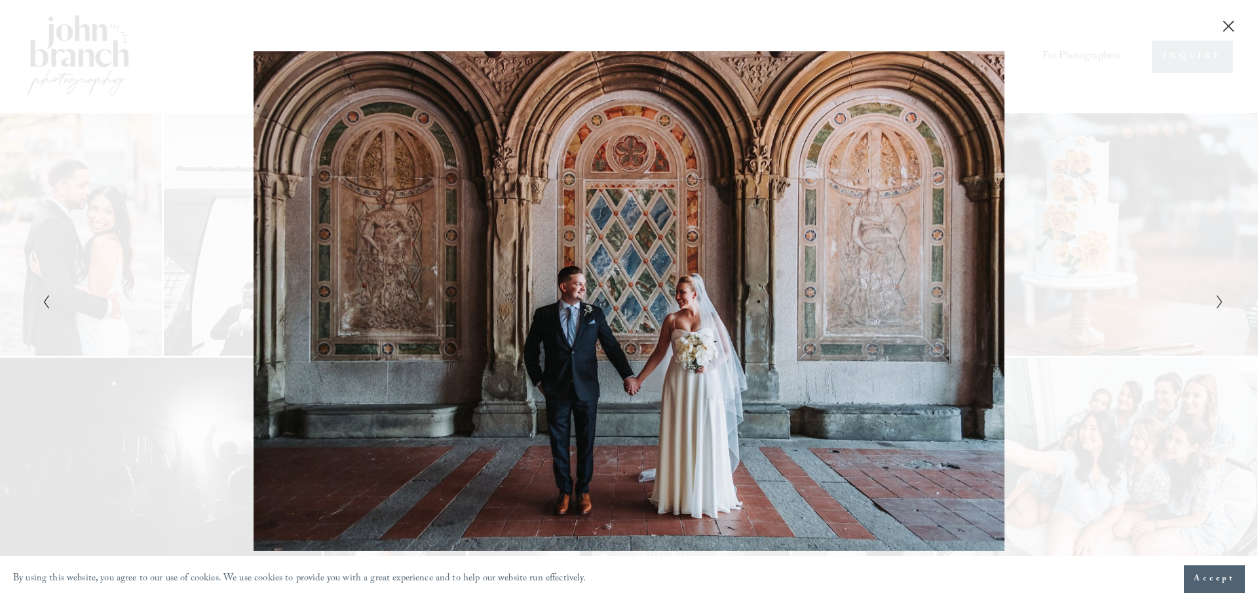
click at [1227, 28] on icon "Close" at bounding box center [1228, 26] width 13 height 13
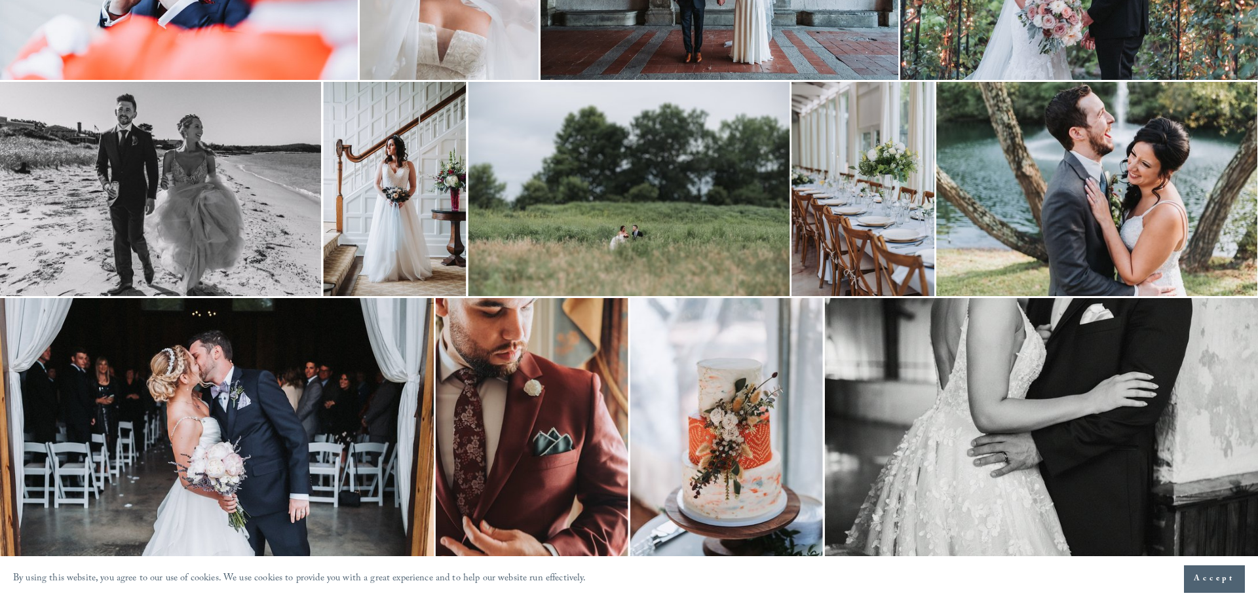
scroll to position [2664, 0]
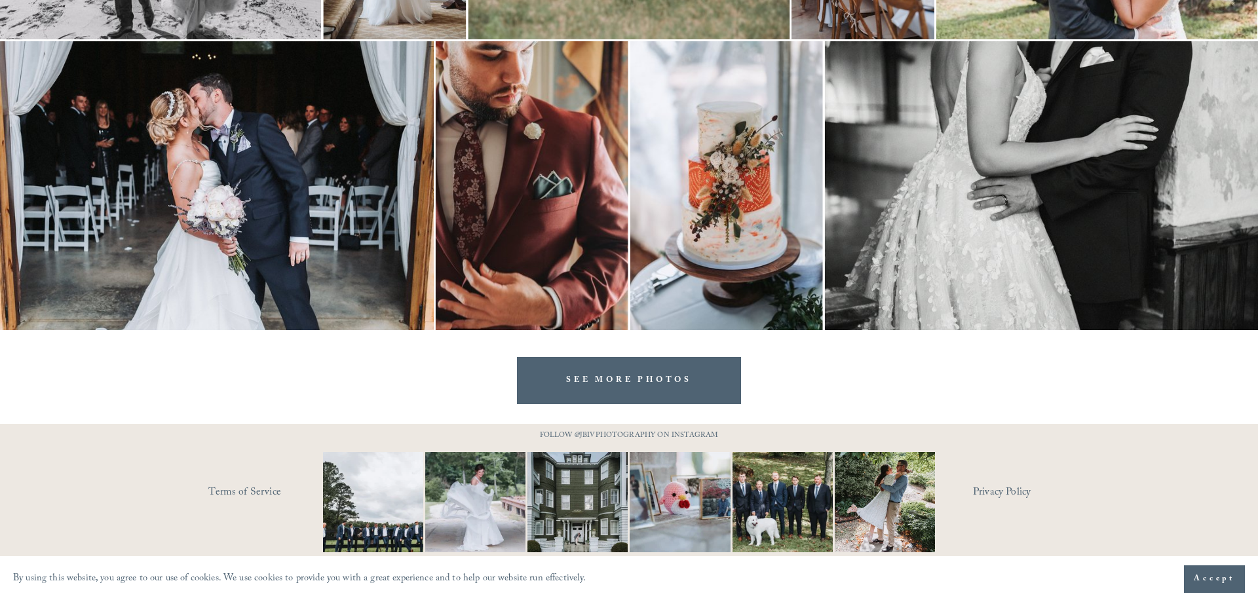
click at [651, 387] on link "SEE MORE PHOTOS" at bounding box center [629, 380] width 224 height 47
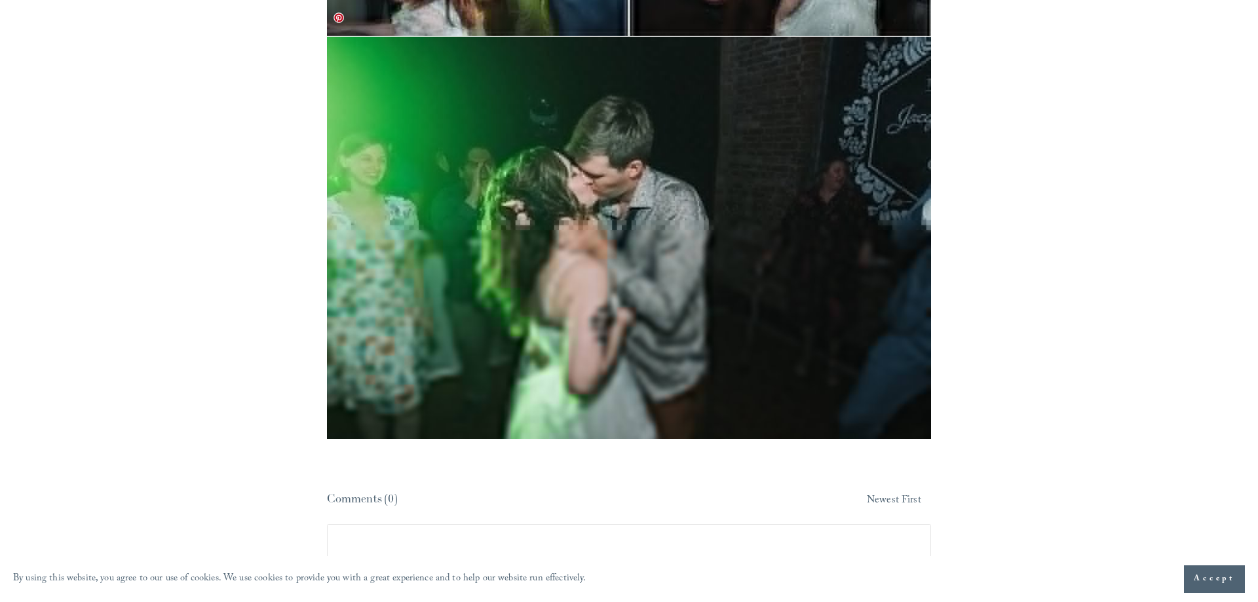
scroll to position [19858, 0]
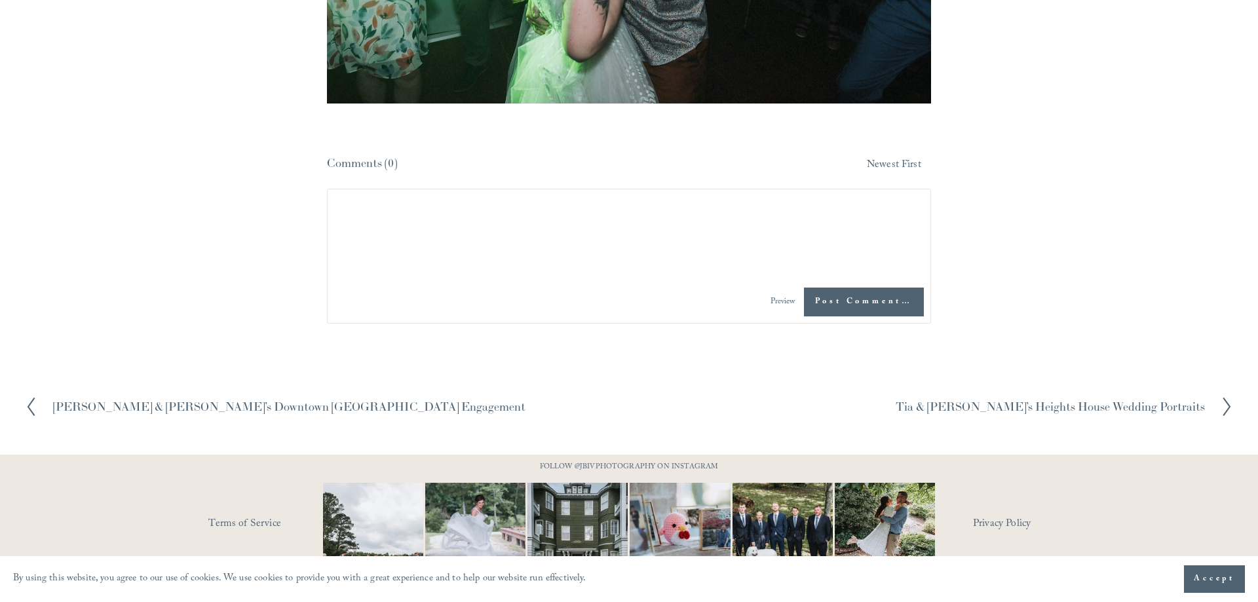
click at [271, 401] on h2 "[PERSON_NAME] & [PERSON_NAME]’s Downtown [GEOGRAPHIC_DATA] Engagement" at bounding box center [289, 407] width 473 height 12
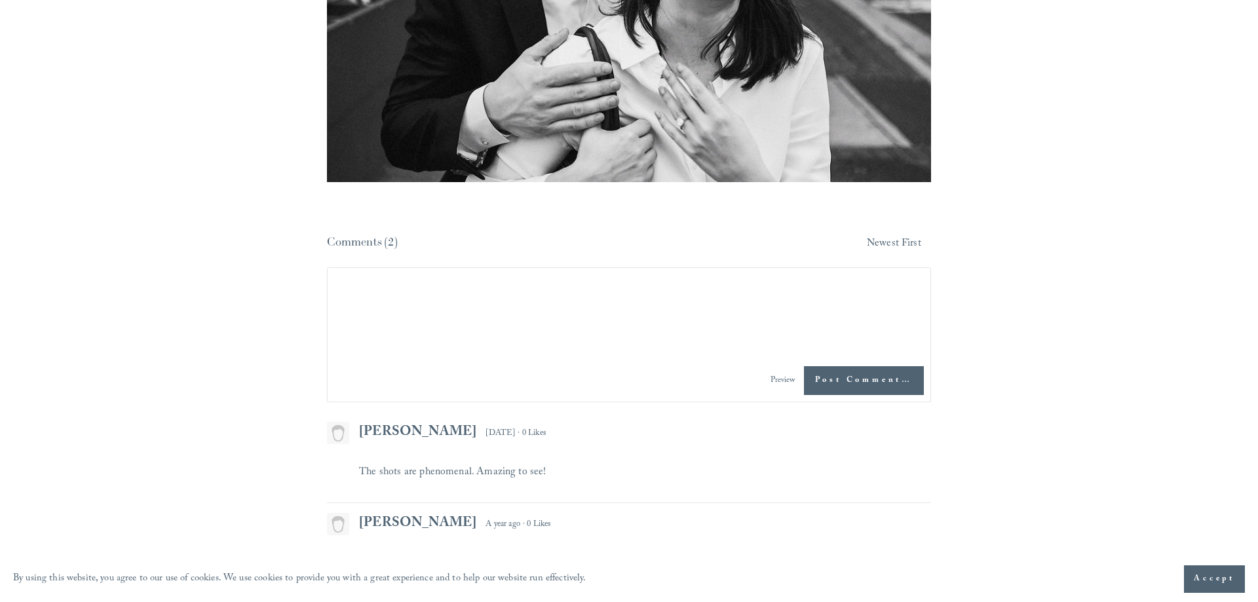
scroll to position [8625, 0]
